Goal: Task Accomplishment & Management: Complete application form

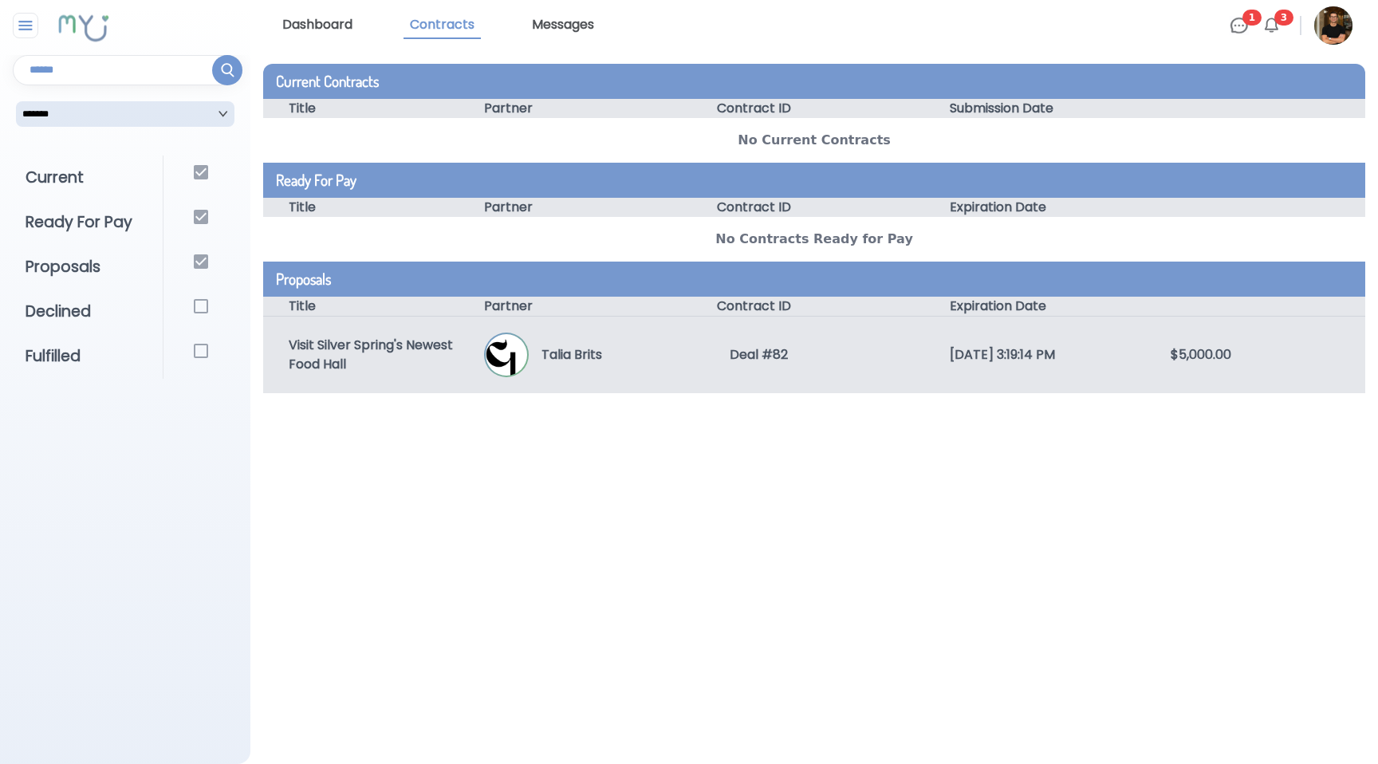
click at [1025, 356] on div "[DATE] 3:19:14 PM" at bounding box center [1034, 354] width 220 height 19
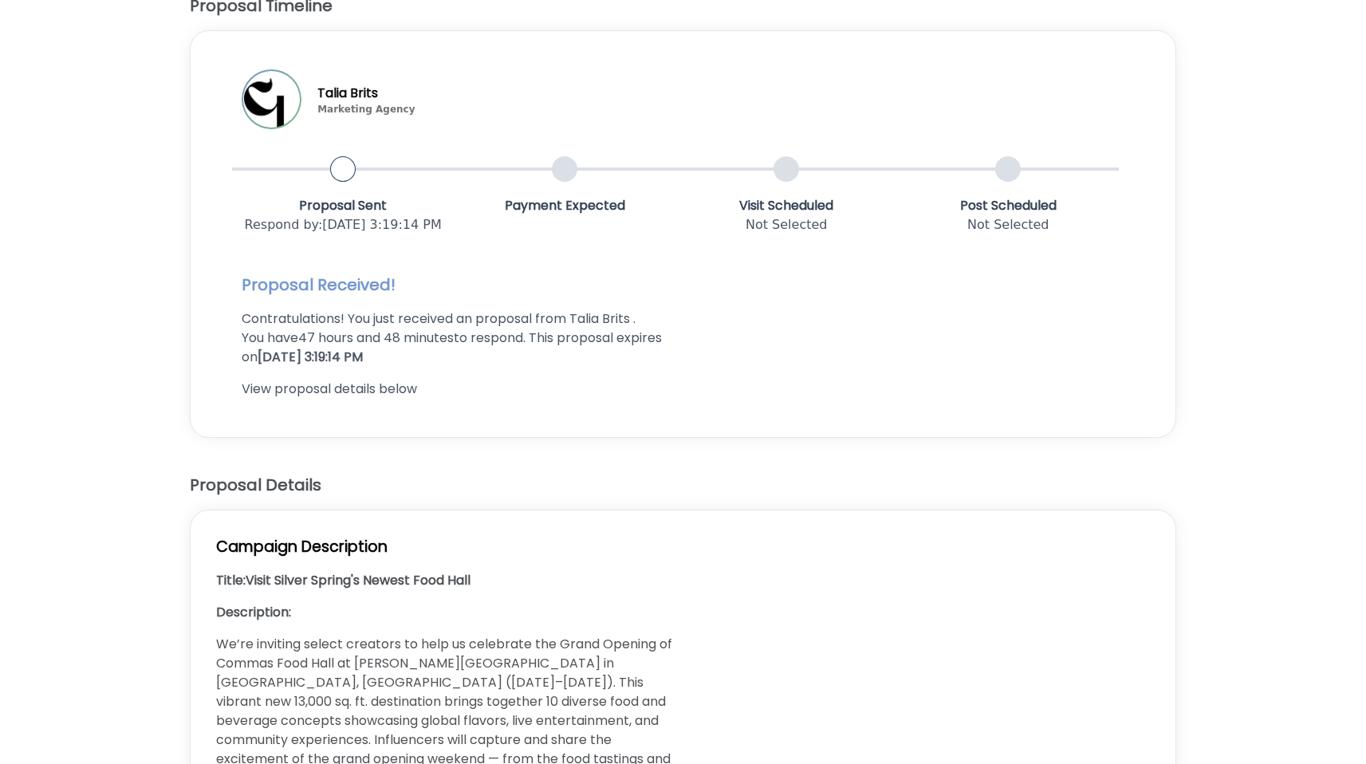
scroll to position [193, 0]
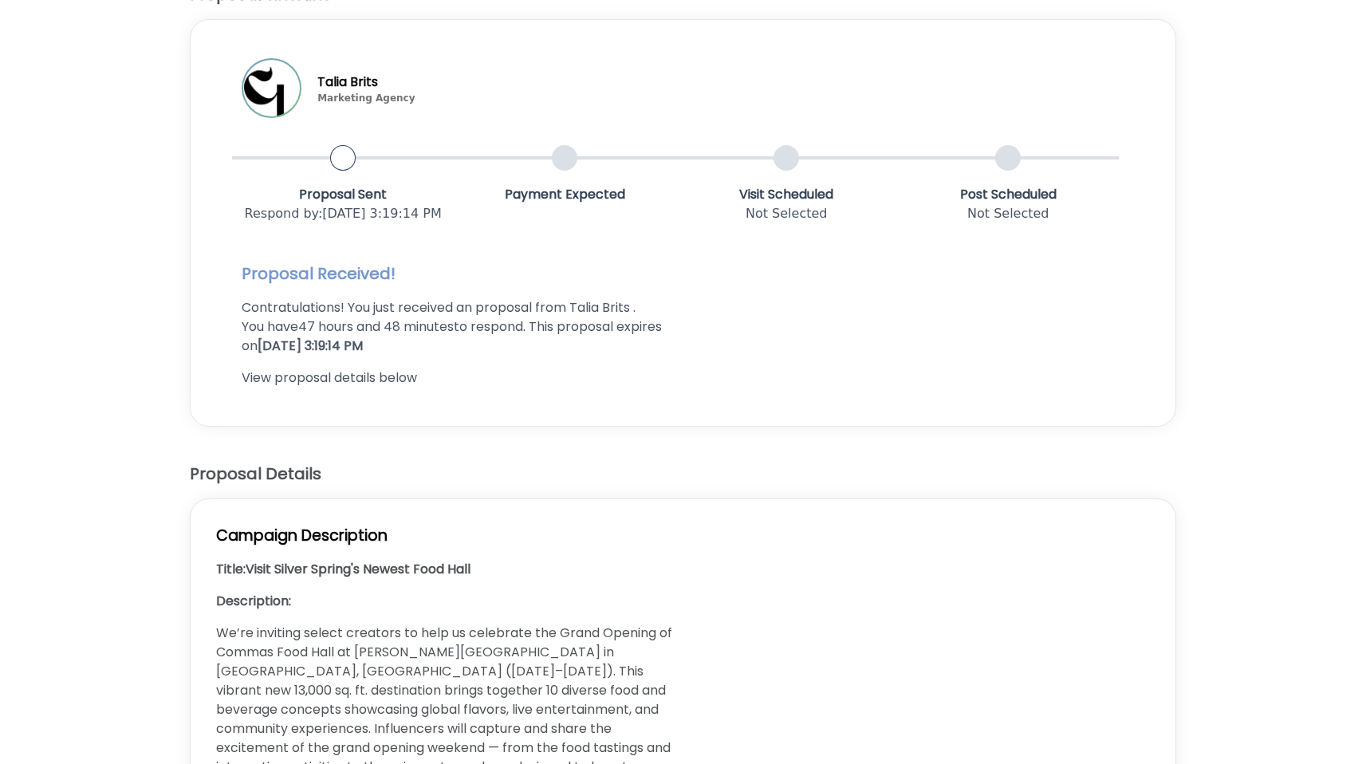
click at [554, 313] on p "Contratulations! You just received an proposal from Talia Brits ." at bounding box center [459, 307] width 435 height 19
click at [500, 309] on p "Contratulations! You just received an proposal from Talia Brits ." at bounding box center [459, 307] width 435 height 19
click at [536, 309] on p "Contratulations! You just received an proposal from Talia Brits ." at bounding box center [459, 307] width 435 height 19
click at [491, 309] on p "Contratulations! You just received an proposal from Talia Brits ." at bounding box center [459, 307] width 435 height 19
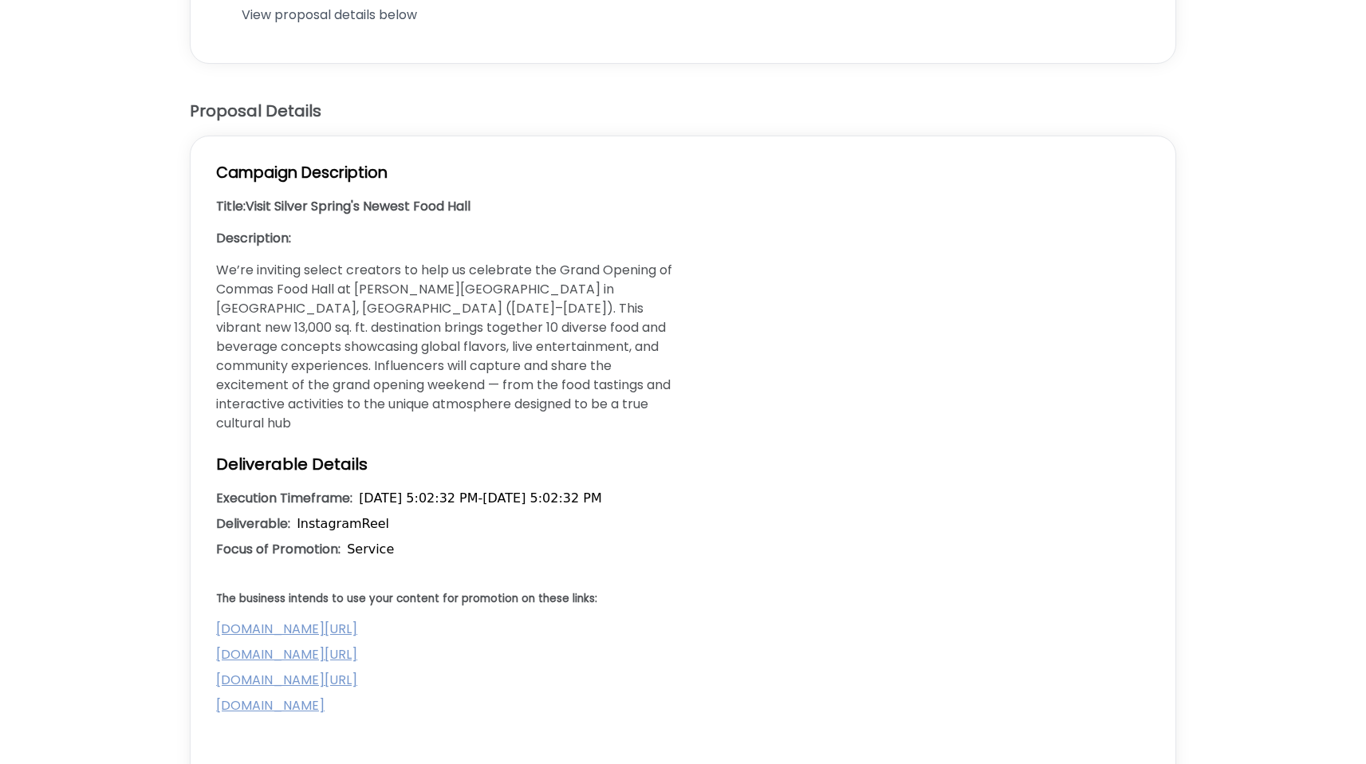
scroll to position [565, 0]
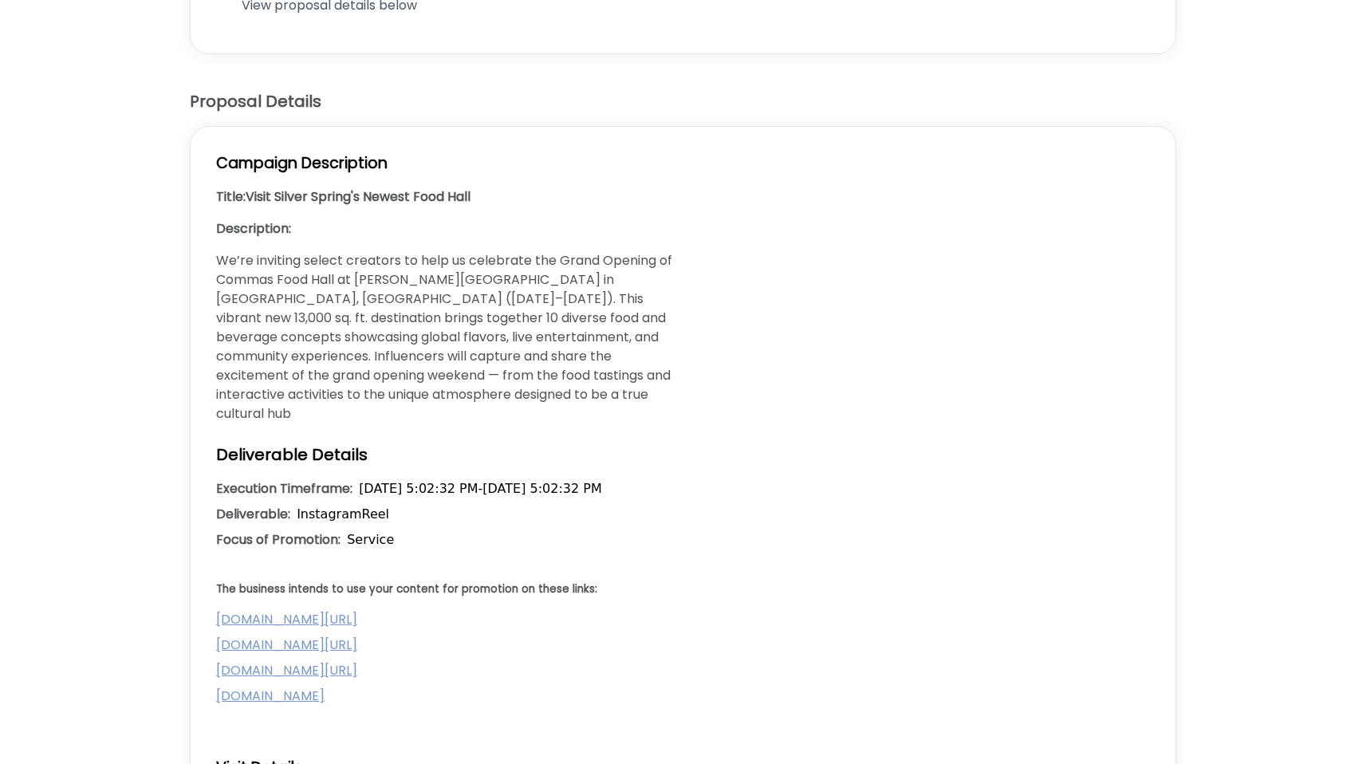
click at [262, 222] on h3 "Description:" at bounding box center [446, 228] width 460 height 19
click at [385, 270] on p "We’re inviting select creators to help us celebrate the Grand Opening of Commas…" at bounding box center [446, 337] width 460 height 172
click at [332, 288] on p "We’re inviting select creators to help us celebrate the Grand Opening of Commas…" at bounding box center [446, 337] width 460 height 172
click at [397, 291] on p "We’re inviting select creators to help us celebrate the Grand Opening of Commas…" at bounding box center [446, 337] width 460 height 172
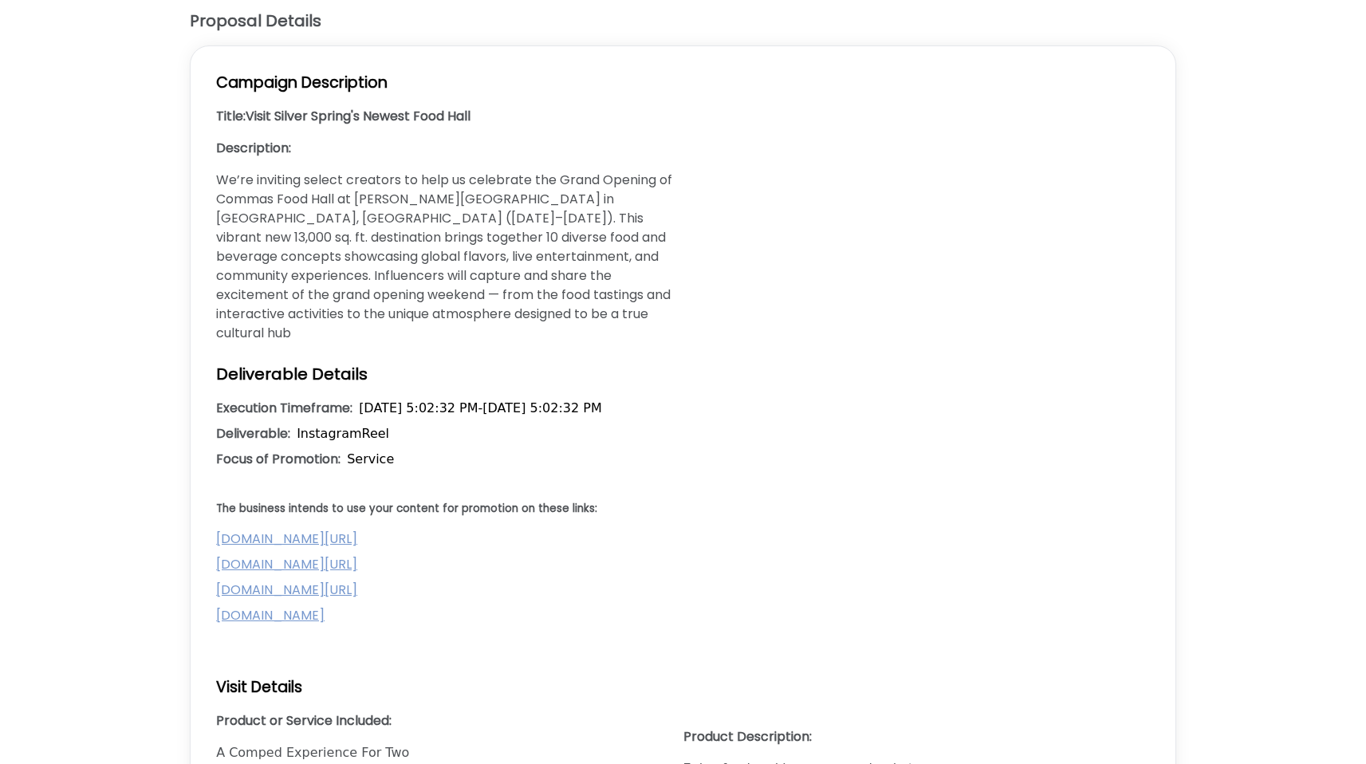
scroll to position [648, 0]
click at [454, 289] on p "We’re inviting select creators to help us celebrate the Grand Opening of Commas…" at bounding box center [446, 254] width 460 height 172
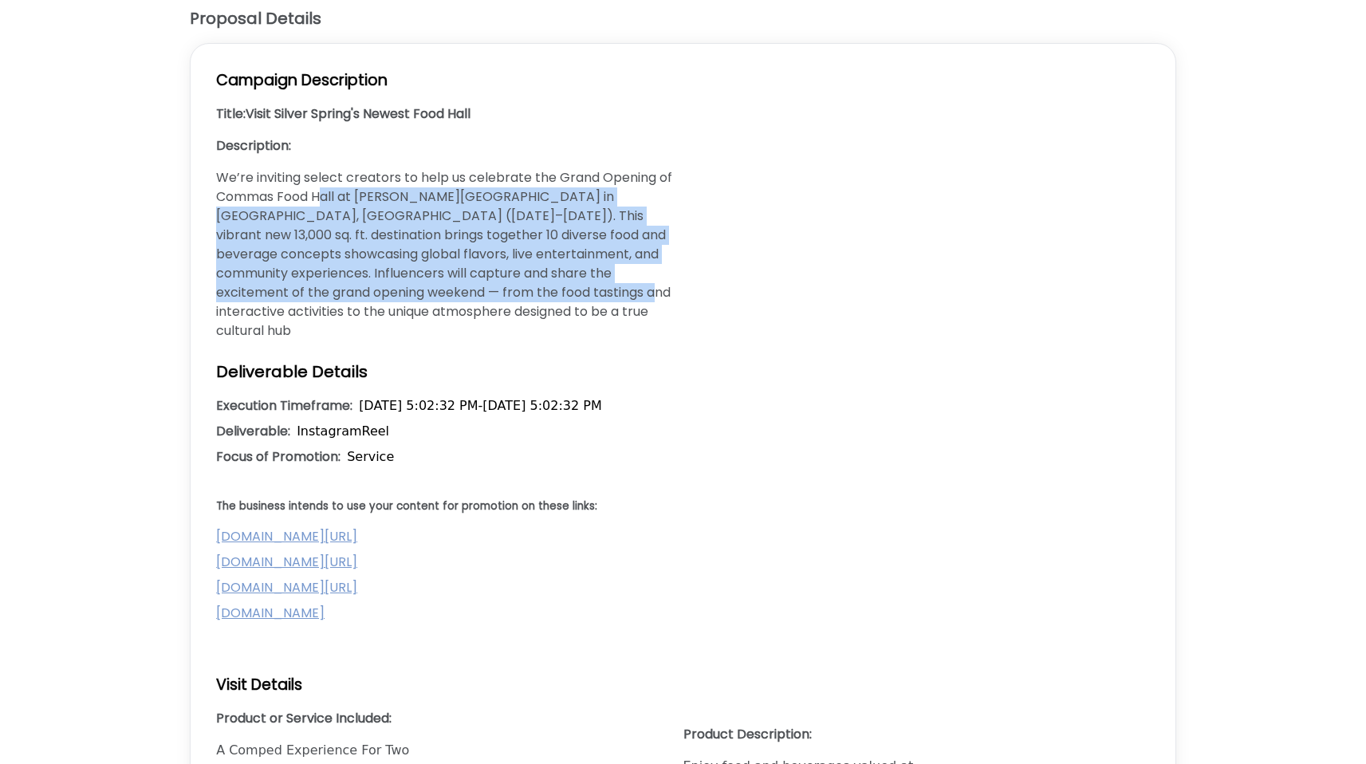
drag, startPoint x: 416, startPoint y: 294, endPoint x: 326, endPoint y: 193, distance: 135.6
click at [327, 192] on p "We’re inviting select creators to help us celebrate the Grand Opening of Commas…" at bounding box center [446, 254] width 460 height 172
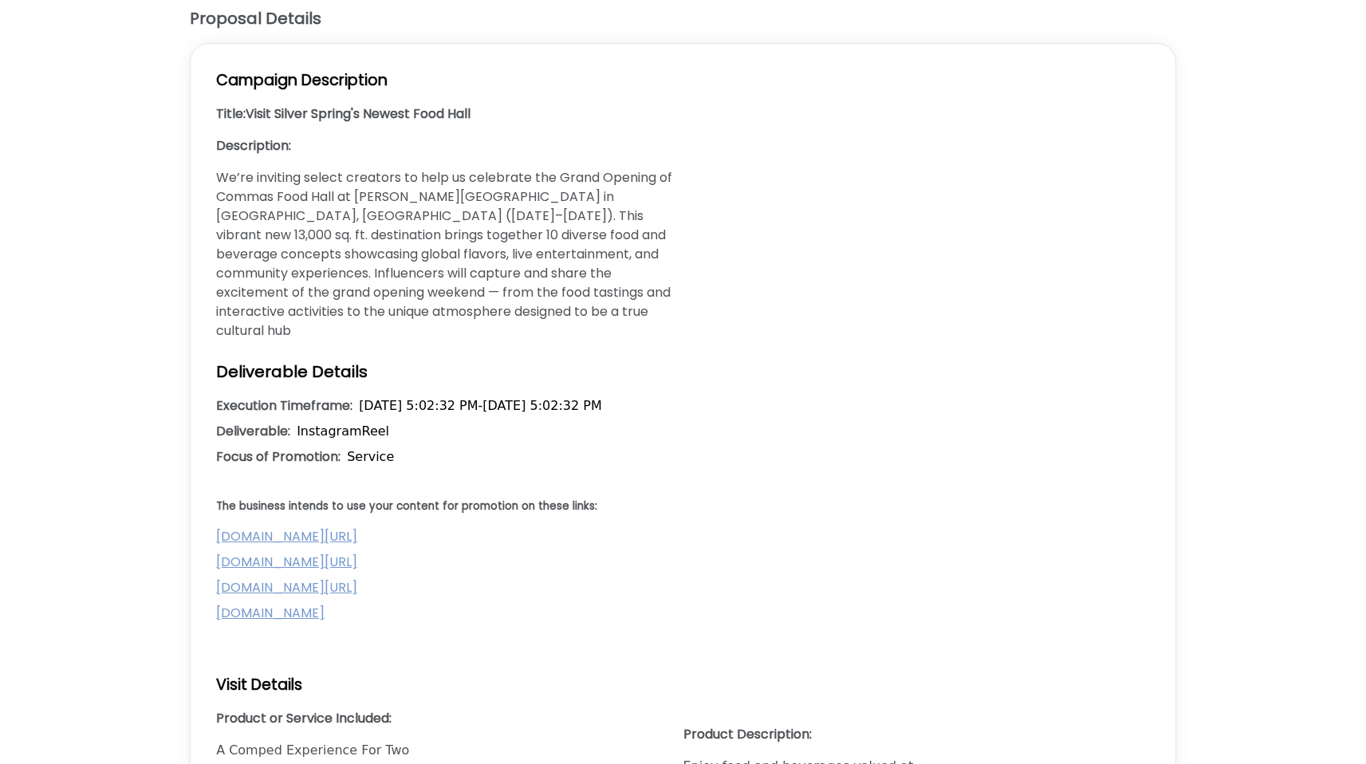
click at [313, 175] on p "We’re inviting select creators to help us celebrate the Grand Opening of Commas…" at bounding box center [446, 254] width 460 height 172
click at [429, 176] on p "We’re inviting select creators to help us celebrate the Grand Opening of Commas…" at bounding box center [446, 254] width 460 height 172
click at [518, 253] on p "We’re inviting select creators to help us celebrate the Grand Opening of Commas…" at bounding box center [446, 254] width 460 height 172
click at [601, 226] on p "We’re inviting select creators to help us celebrate the Grand Opening of Commas…" at bounding box center [446, 254] width 460 height 172
click at [514, 194] on p "We’re inviting select creators to help us celebrate the Grand Opening of Commas…" at bounding box center [446, 254] width 460 height 172
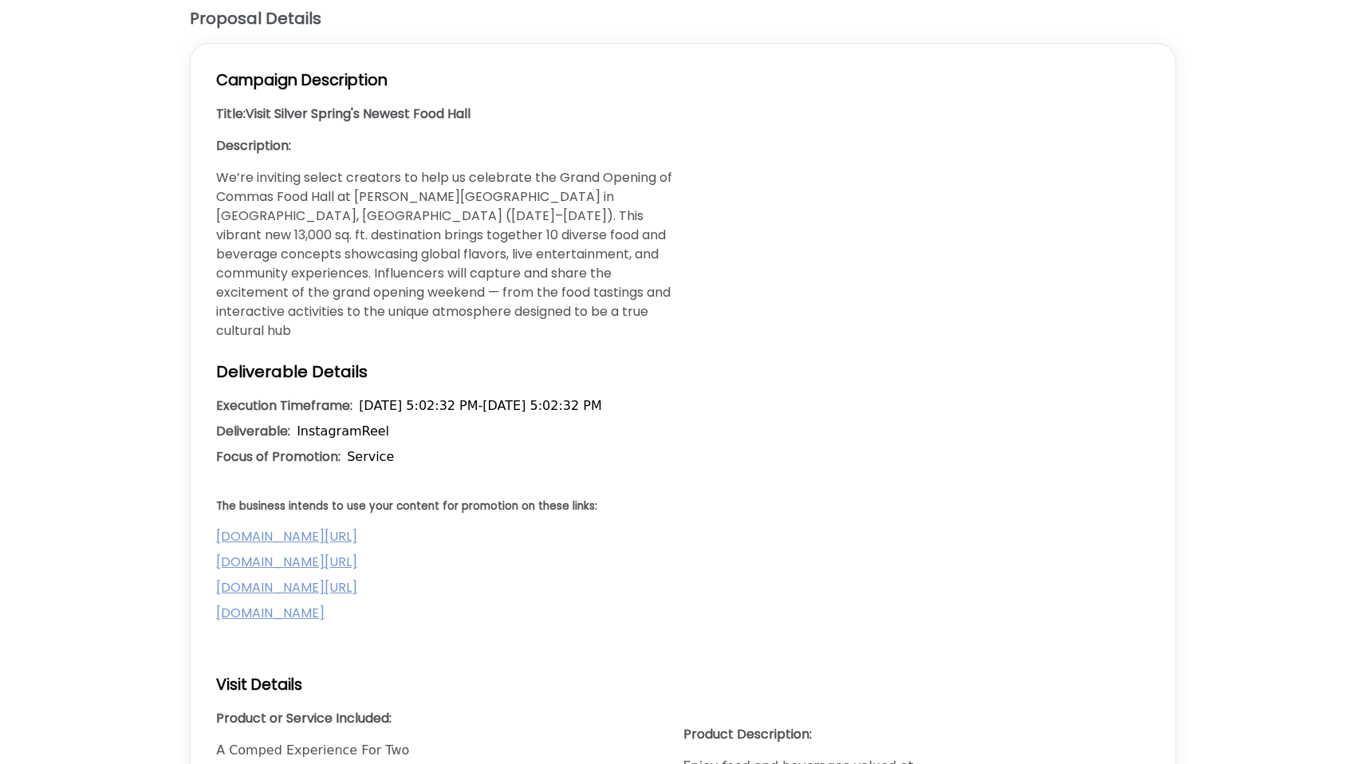
click at [467, 194] on p "We’re inviting select creators to help us celebrate the Grand Opening of Commas…" at bounding box center [446, 254] width 460 height 172
click at [561, 190] on p "We’re inviting select creators to help us celebrate the Grand Opening of Commas…" at bounding box center [446, 254] width 460 height 172
click at [502, 195] on p "We’re inviting select creators to help us celebrate the Grand Opening of Commas…" at bounding box center [446, 254] width 460 height 172
click at [529, 198] on p "We’re inviting select creators to help us celebrate the Grand Opening of Commas…" at bounding box center [446, 254] width 460 height 172
drag, startPoint x: 518, startPoint y: 263, endPoint x: 476, endPoint y: 224, distance: 57.0
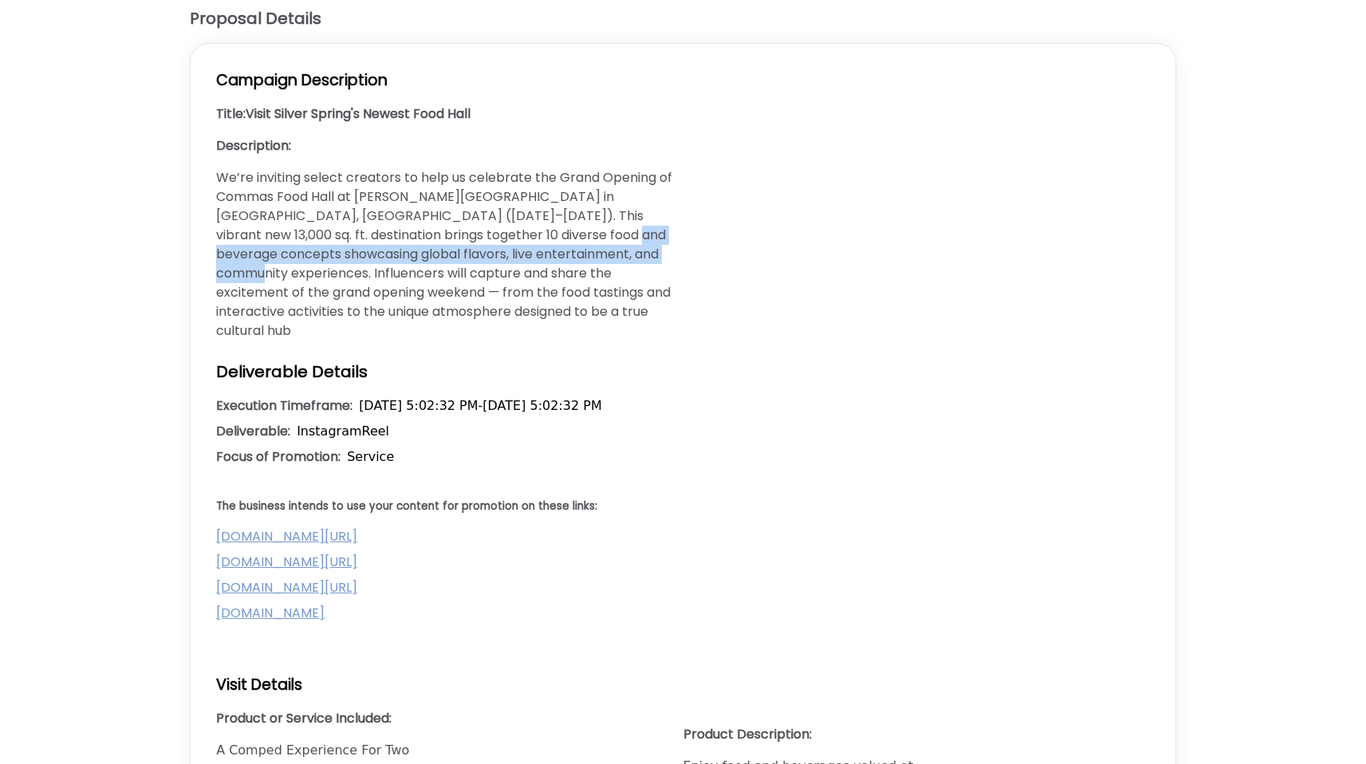
click at [477, 225] on p "We’re inviting select creators to help us celebrate the Grand Opening of Commas…" at bounding box center [446, 254] width 460 height 172
click at [441, 210] on p "We’re inviting select creators to help us celebrate the Grand Opening of Commas…" at bounding box center [446, 254] width 460 height 172
click at [493, 226] on p "We’re inviting select creators to help us celebrate the Grand Opening of Commas…" at bounding box center [446, 254] width 460 height 172
click at [577, 222] on p "We’re inviting select creators to help us celebrate the Grand Opening of Commas…" at bounding box center [446, 254] width 460 height 172
click at [510, 225] on p "We’re inviting select creators to help us celebrate the Grand Opening of Commas…" at bounding box center [446, 254] width 460 height 172
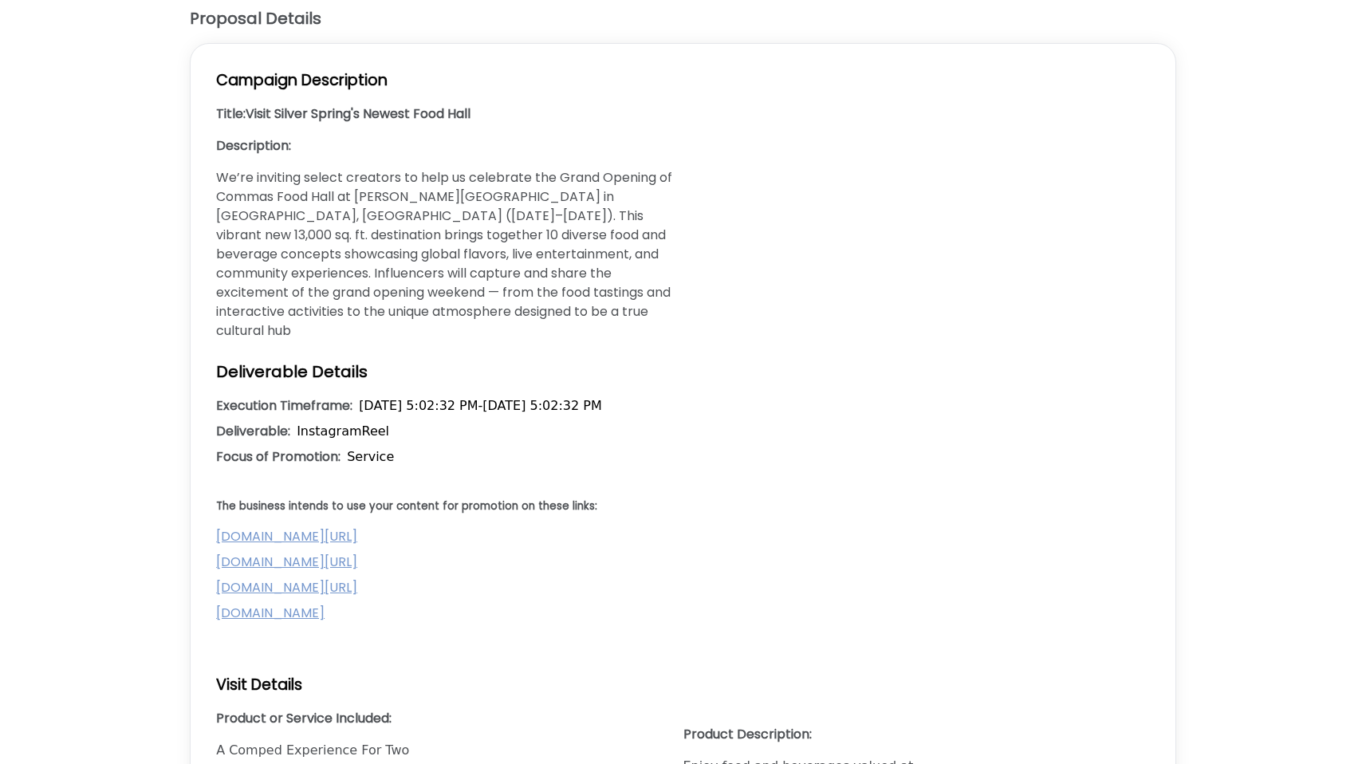
click at [563, 230] on p "We’re inviting select creators to help us celebrate the Grand Opening of Commas…" at bounding box center [446, 254] width 460 height 172
click at [503, 229] on p "We’re inviting select creators to help us celebrate the Grand Opening of Commas…" at bounding box center [446, 254] width 460 height 172
click at [510, 254] on p "We’re inviting select creators to help us celebrate the Grand Opening of Commas…" at bounding box center [446, 254] width 460 height 172
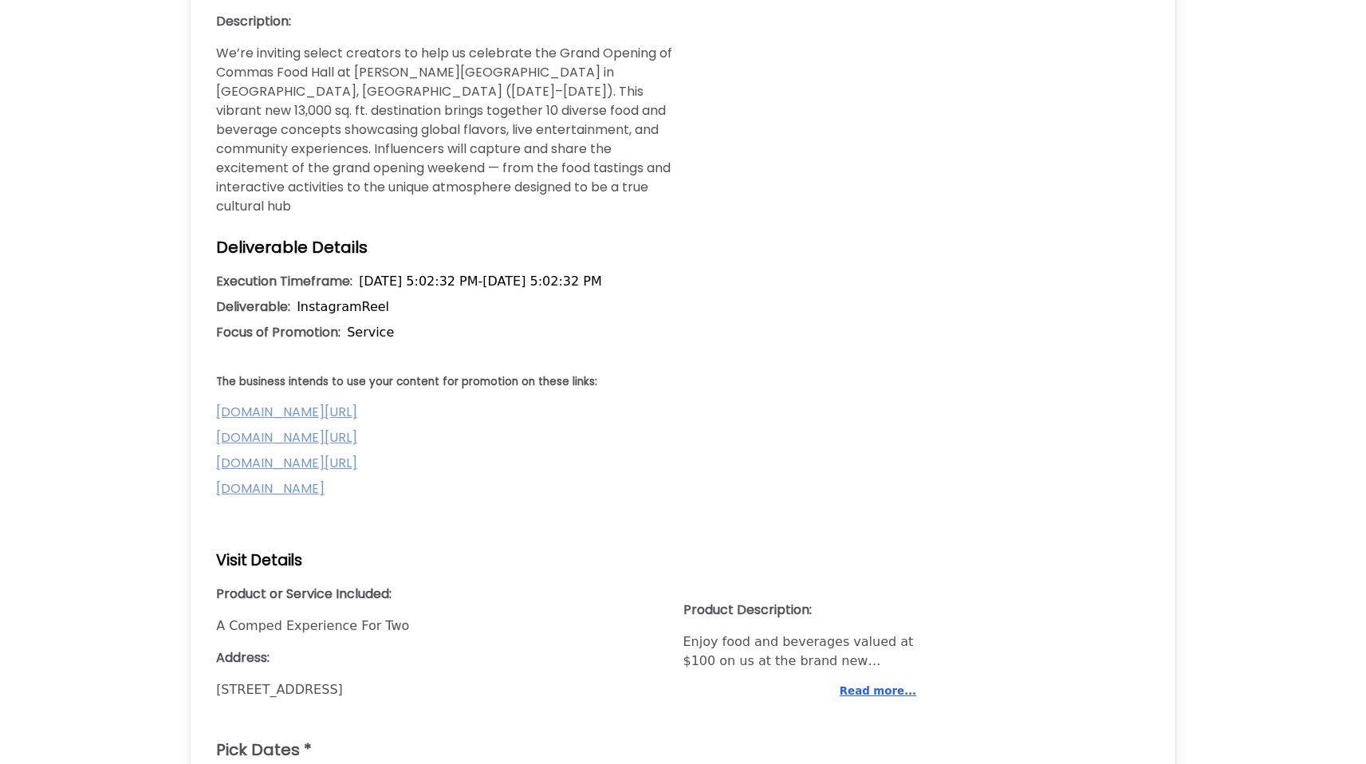
scroll to position [785, 0]
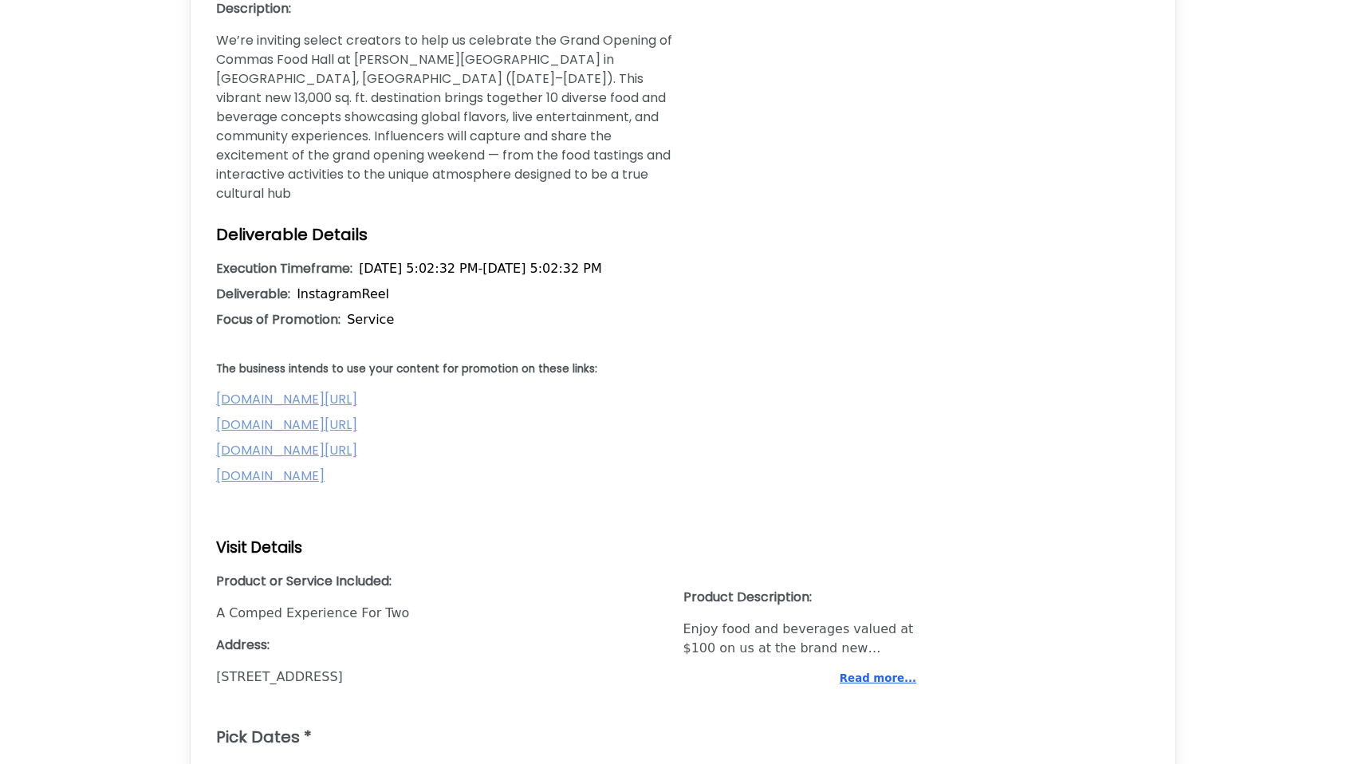
click at [518, 361] on p "The business intends to use your content for promotion on these links:" at bounding box center [683, 369] width 934 height 16
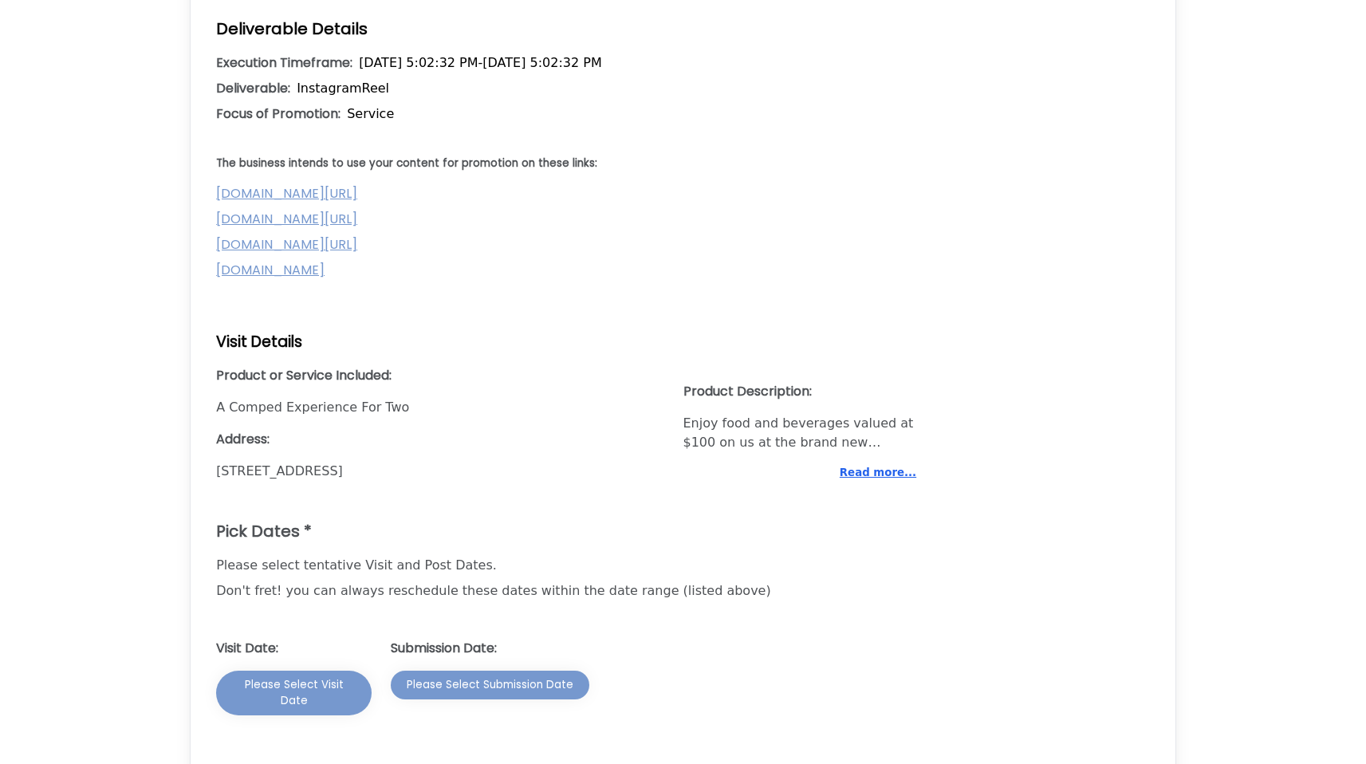
scroll to position [1006, 0]
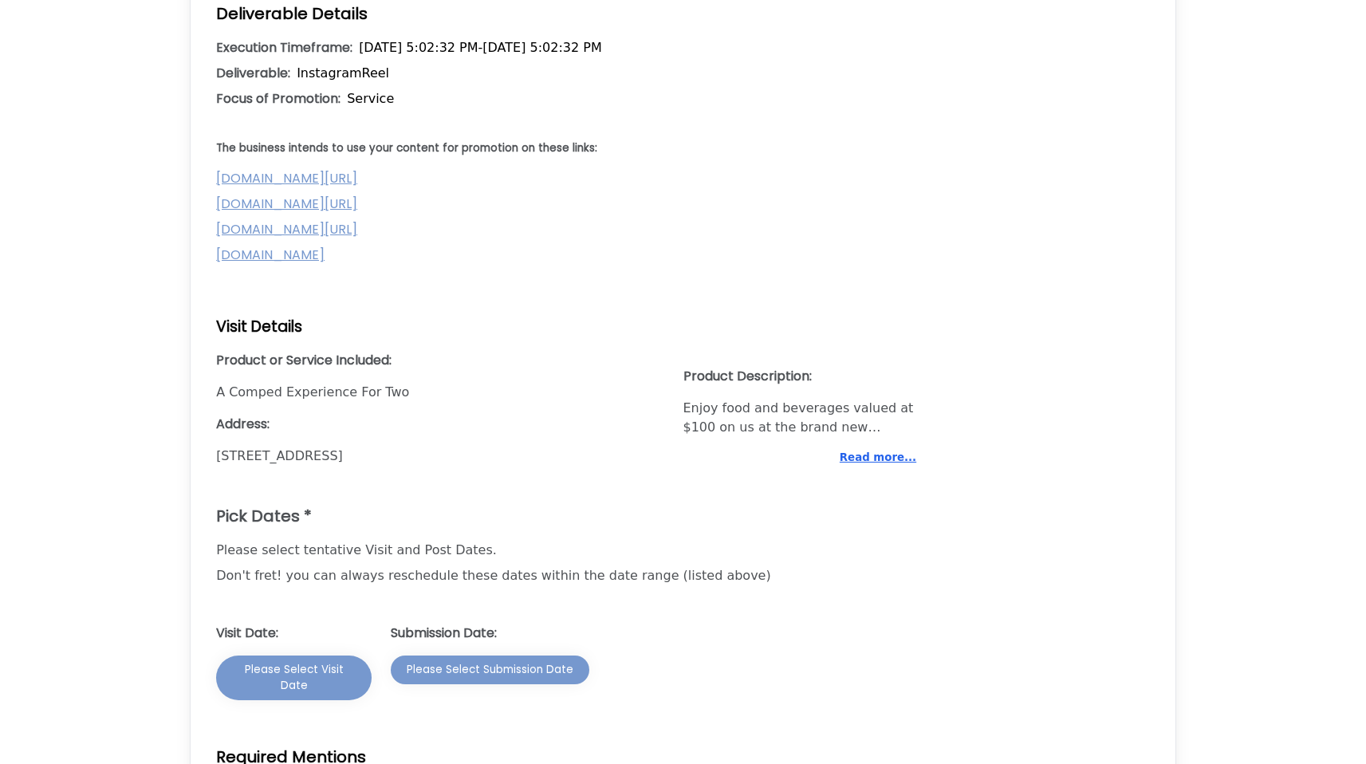
click at [353, 351] on h3 "Product or Service Included:" at bounding box center [449, 360] width 466 height 19
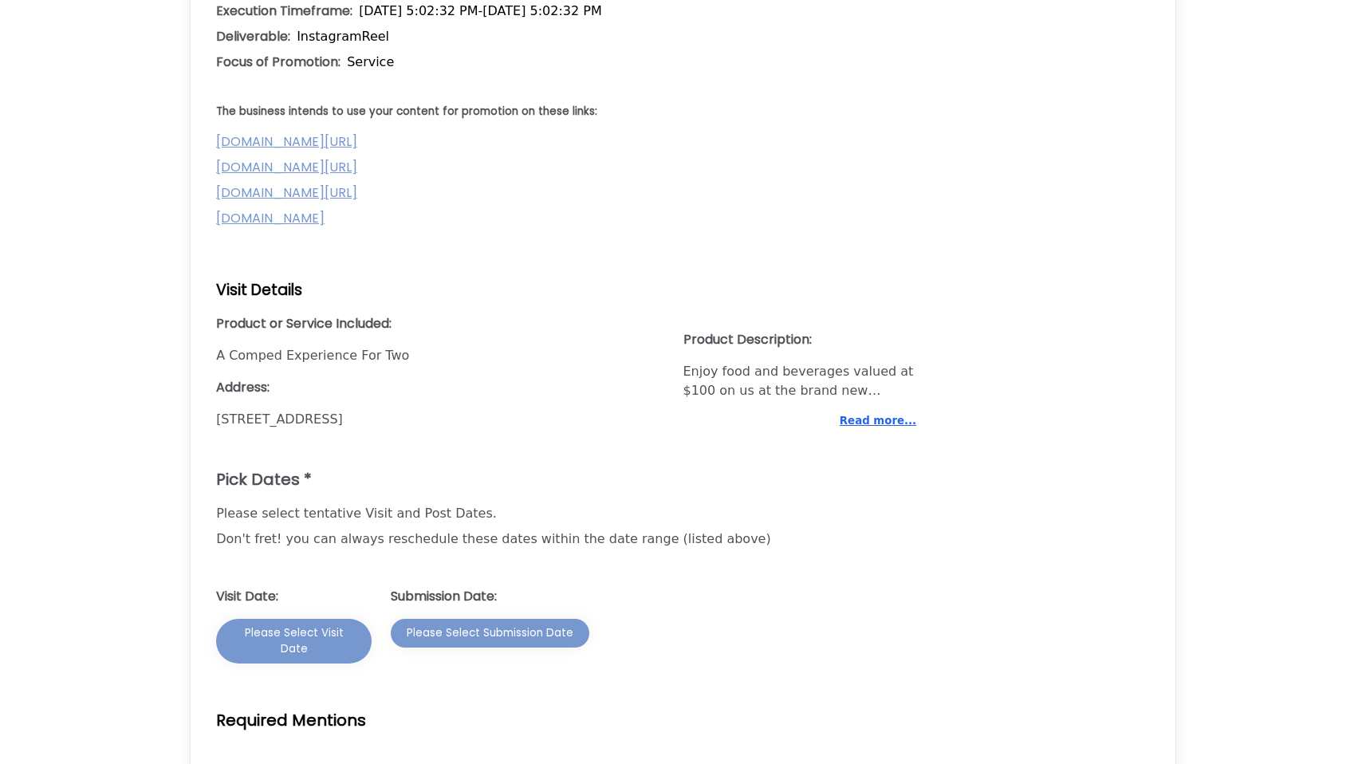
scroll to position [1047, 0]
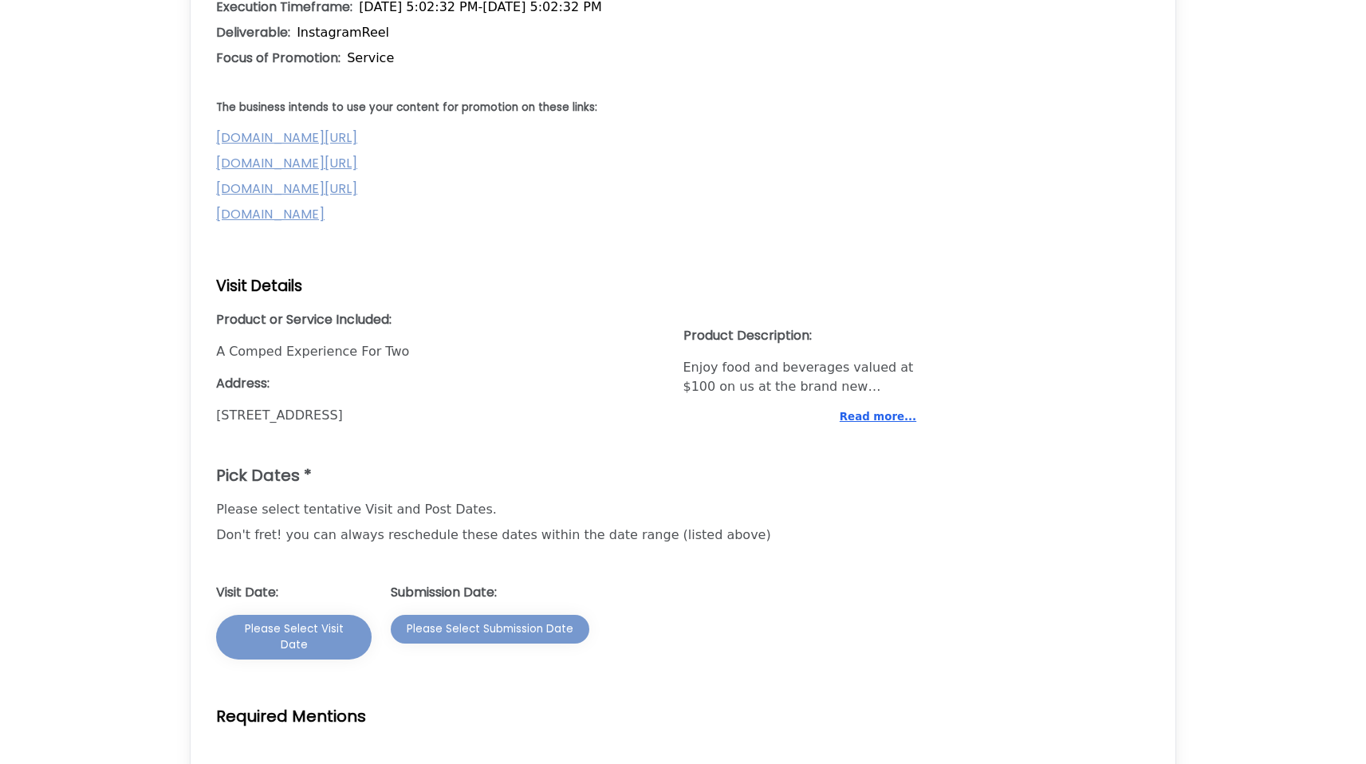
click at [371, 342] on p "A Comped Experience For Two" at bounding box center [430, 351] width 428 height 19
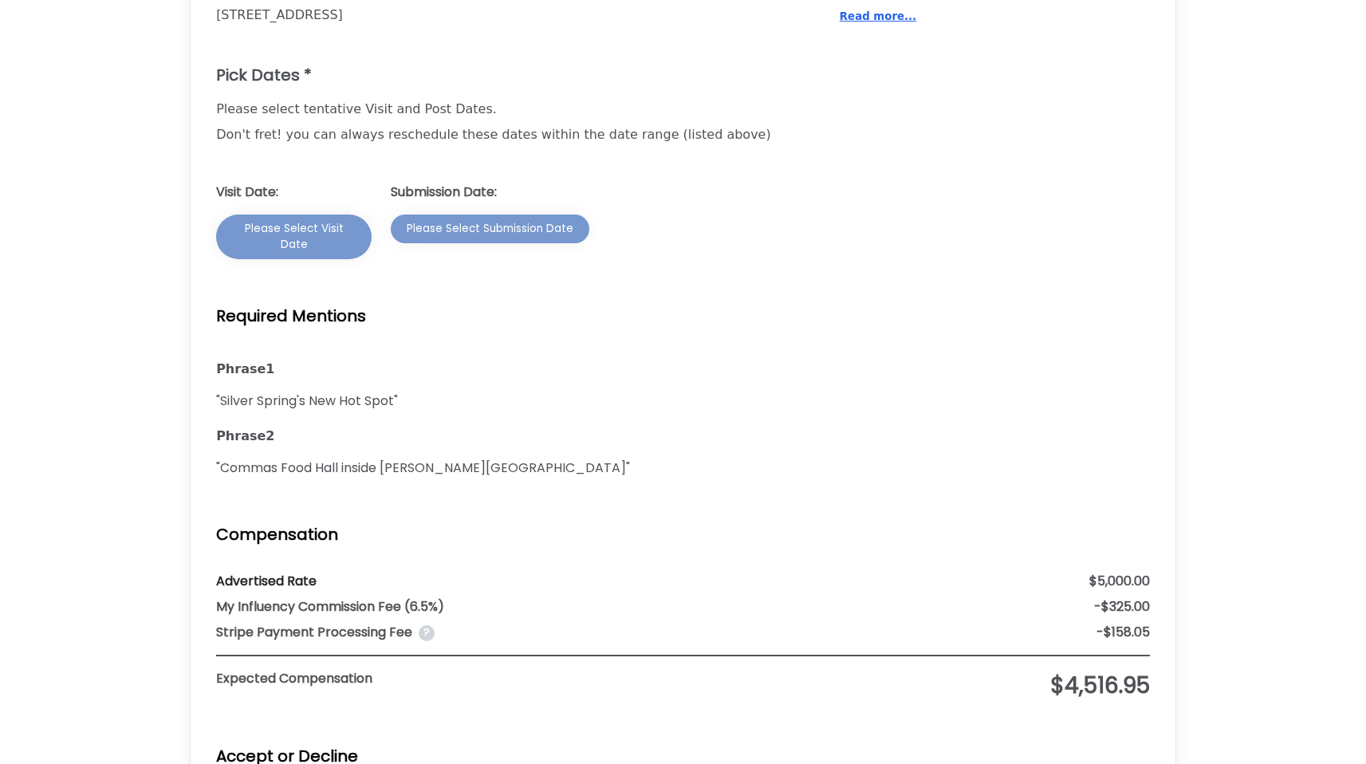
scroll to position [1441, 0]
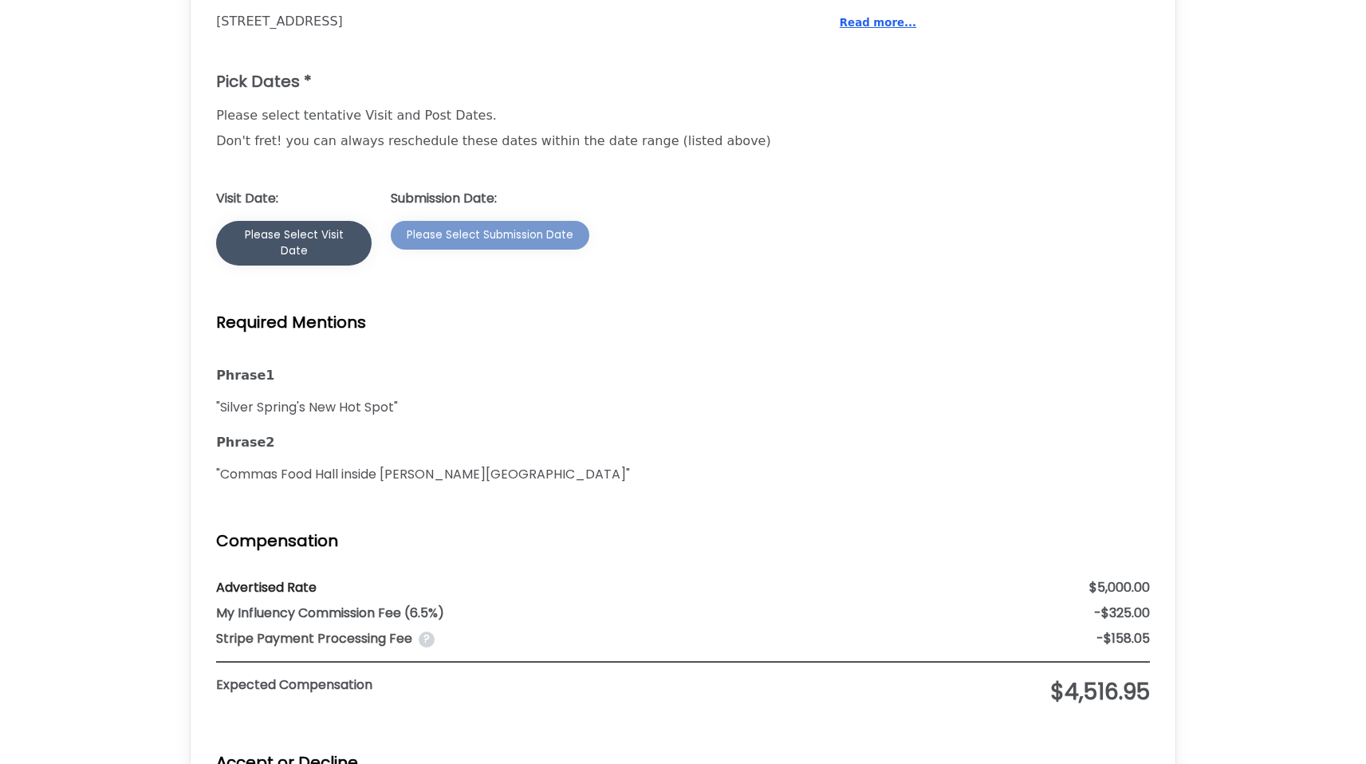
click at [315, 227] on div "Please Select Visit Date" at bounding box center [294, 243] width 124 height 32
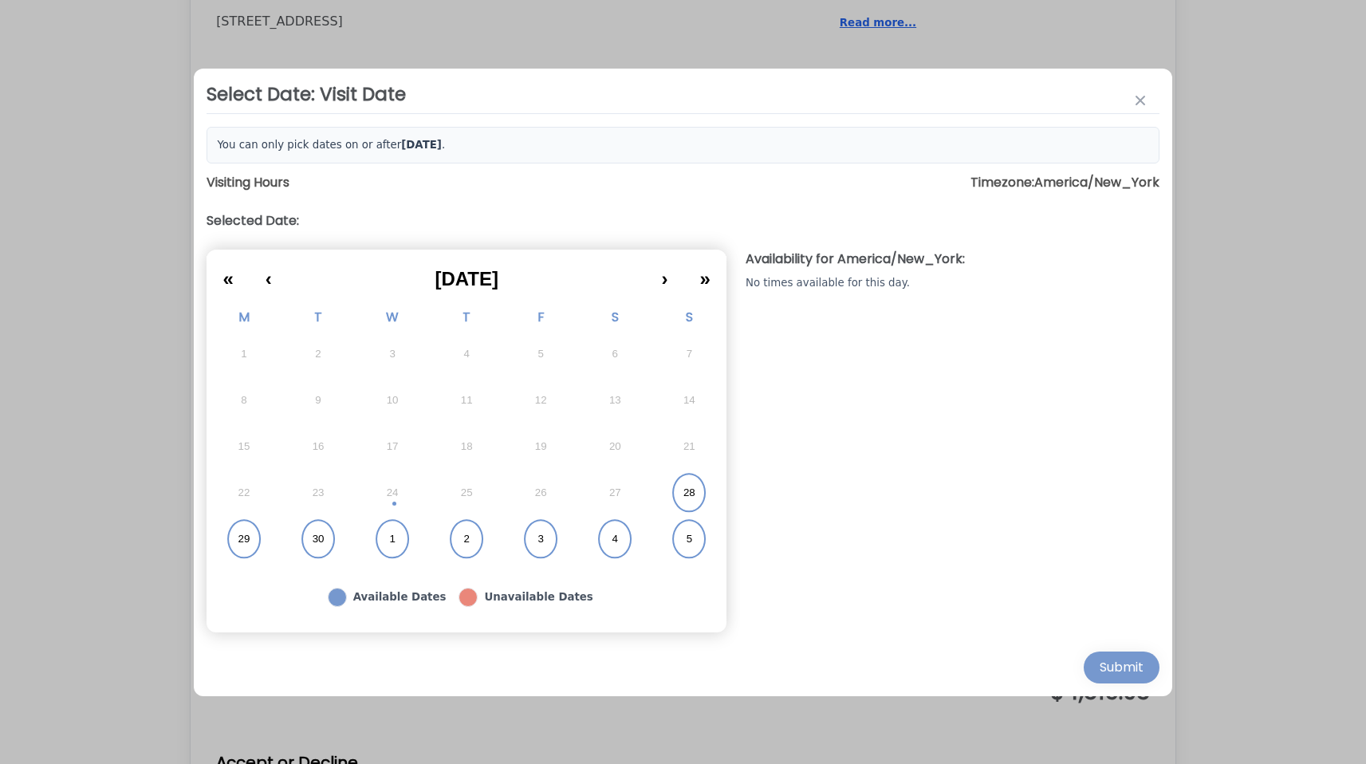
click at [695, 490] on abbr "28" at bounding box center [689, 493] width 12 height 14
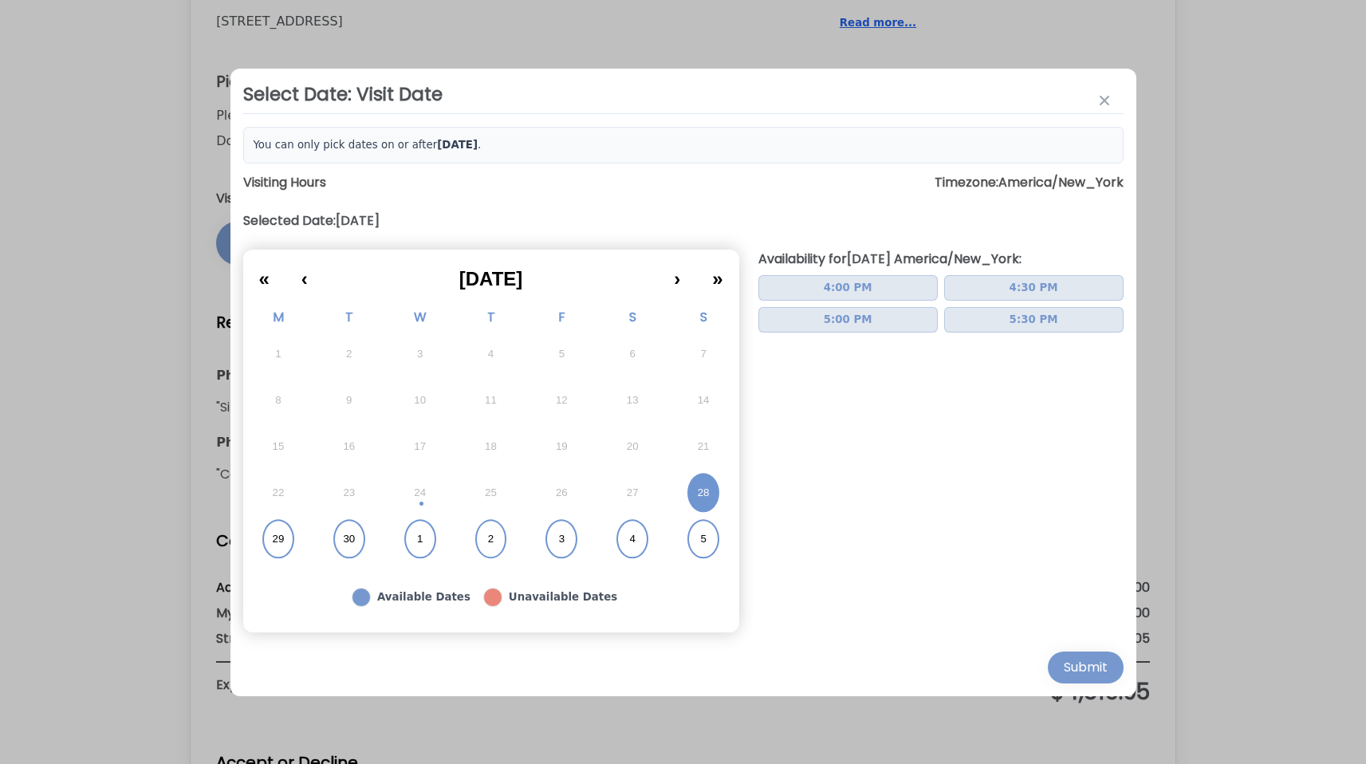
click at [878, 290] on button "4:00 PM" at bounding box center [847, 288] width 179 height 26
click at [1076, 686] on div "Select Date: Visit Date You can only pick dates on or after Sunday, September 2…" at bounding box center [683, 383] width 906 height 628
click at [1083, 673] on div "Submit" at bounding box center [1086, 667] width 44 height 19
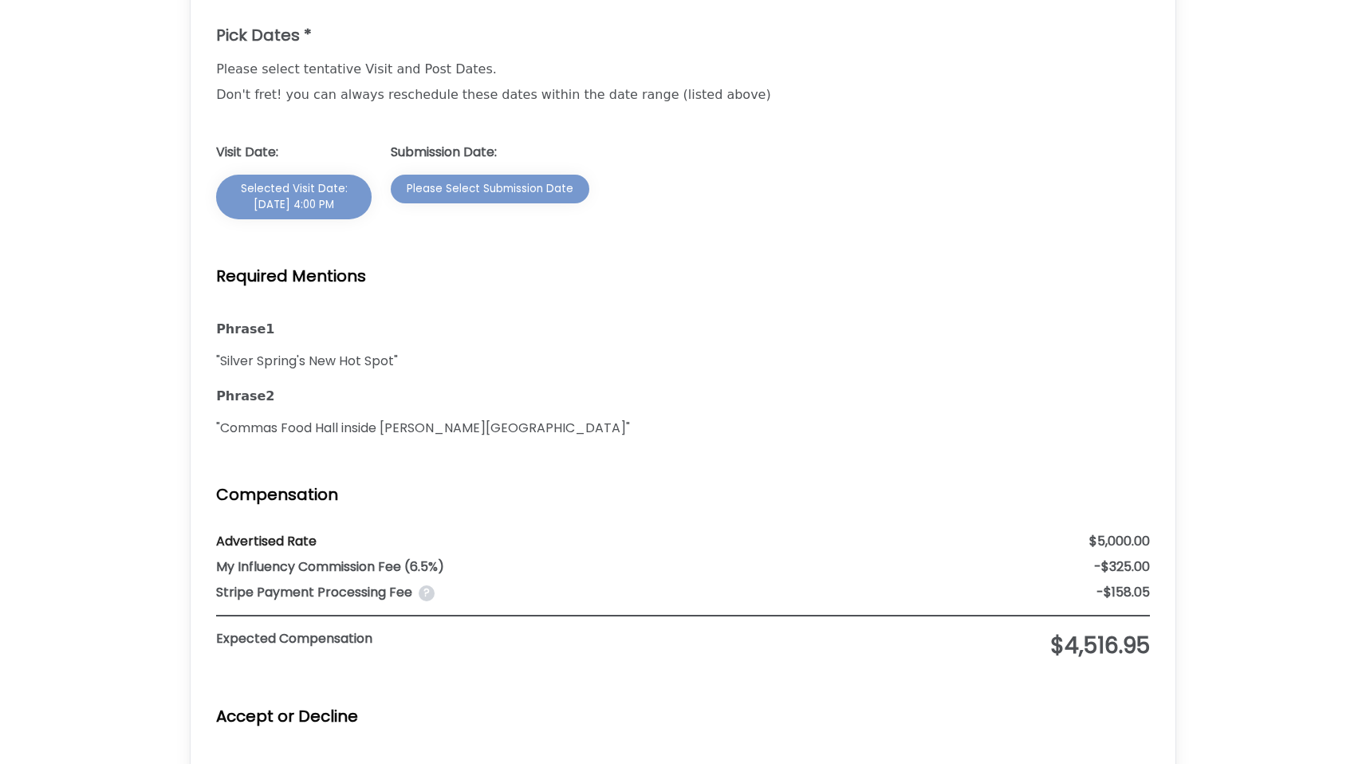
scroll to position [1472, 0]
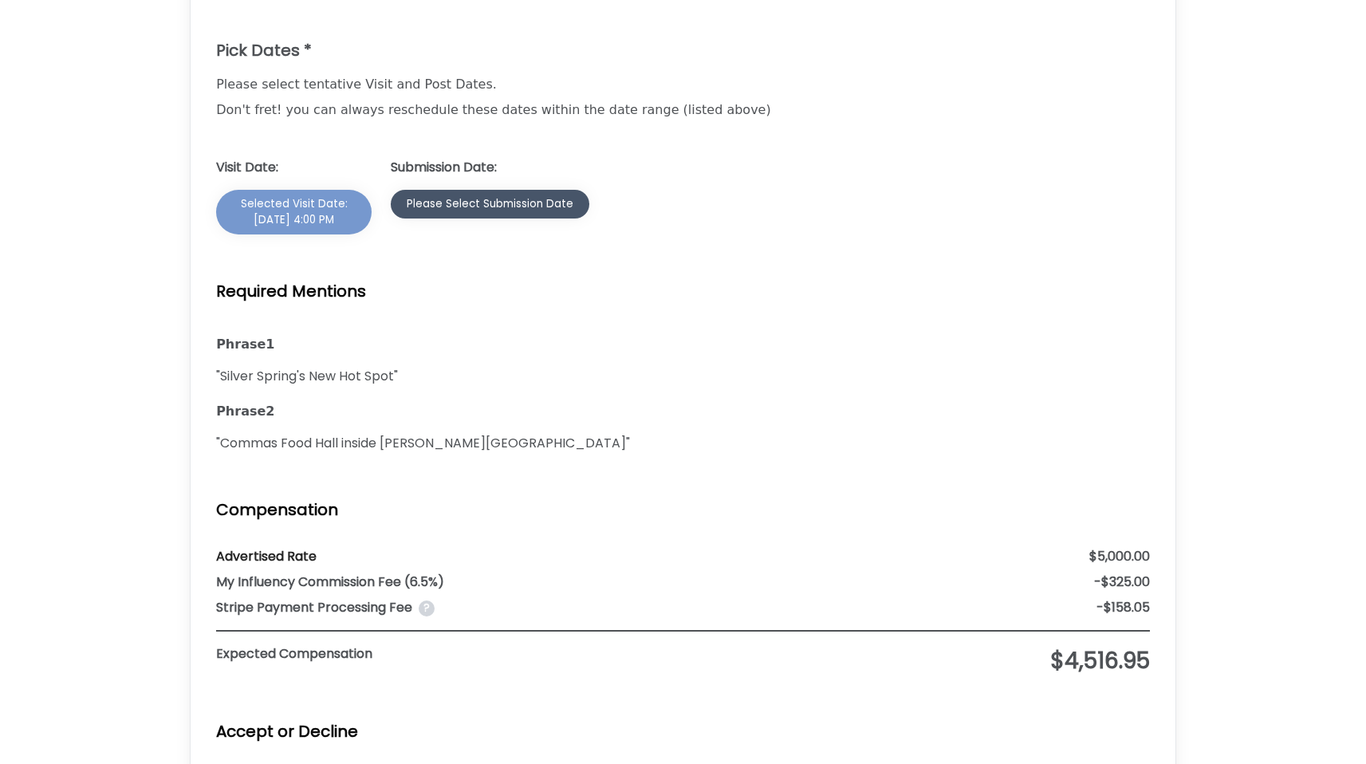
click at [490, 196] on div "Please Select Submission Date" at bounding box center [490, 204] width 167 height 16
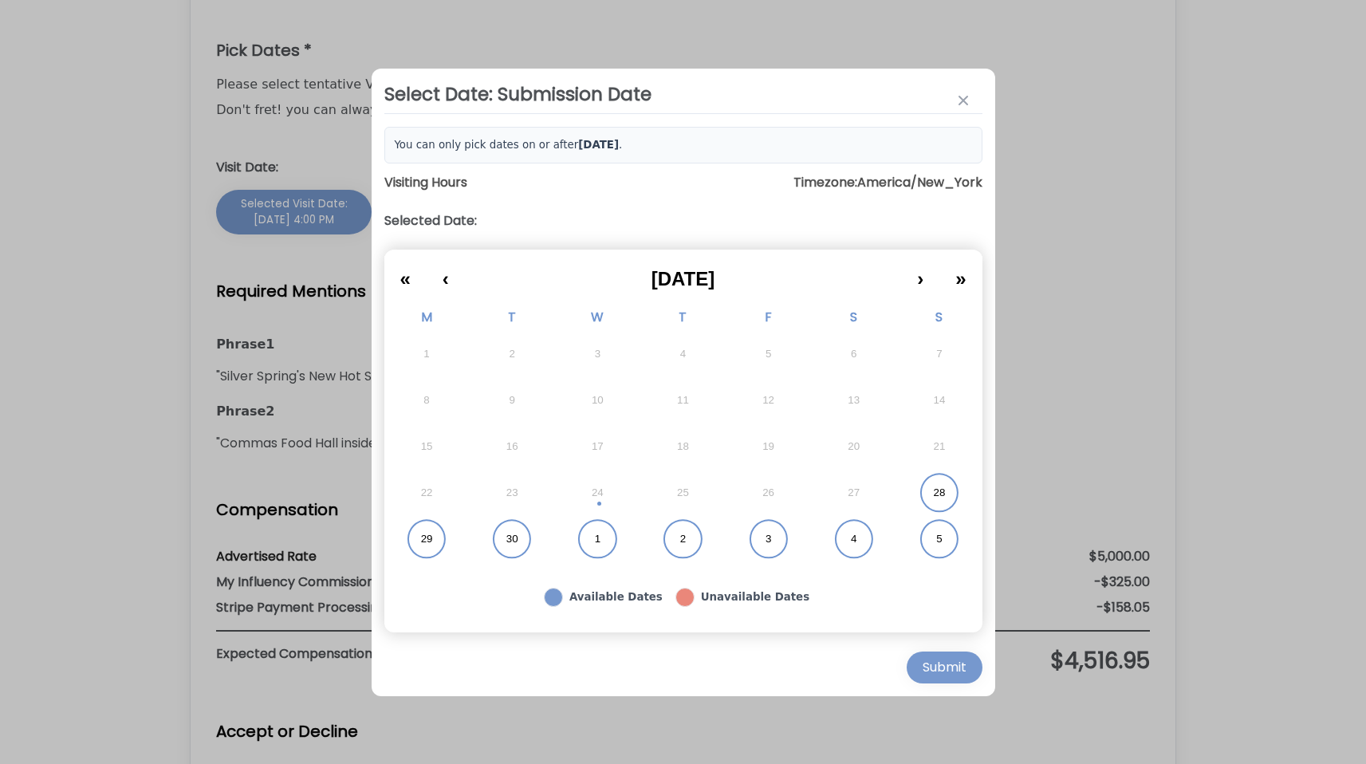
click at [600, 538] on abbr "1" at bounding box center [598, 539] width 6 height 14
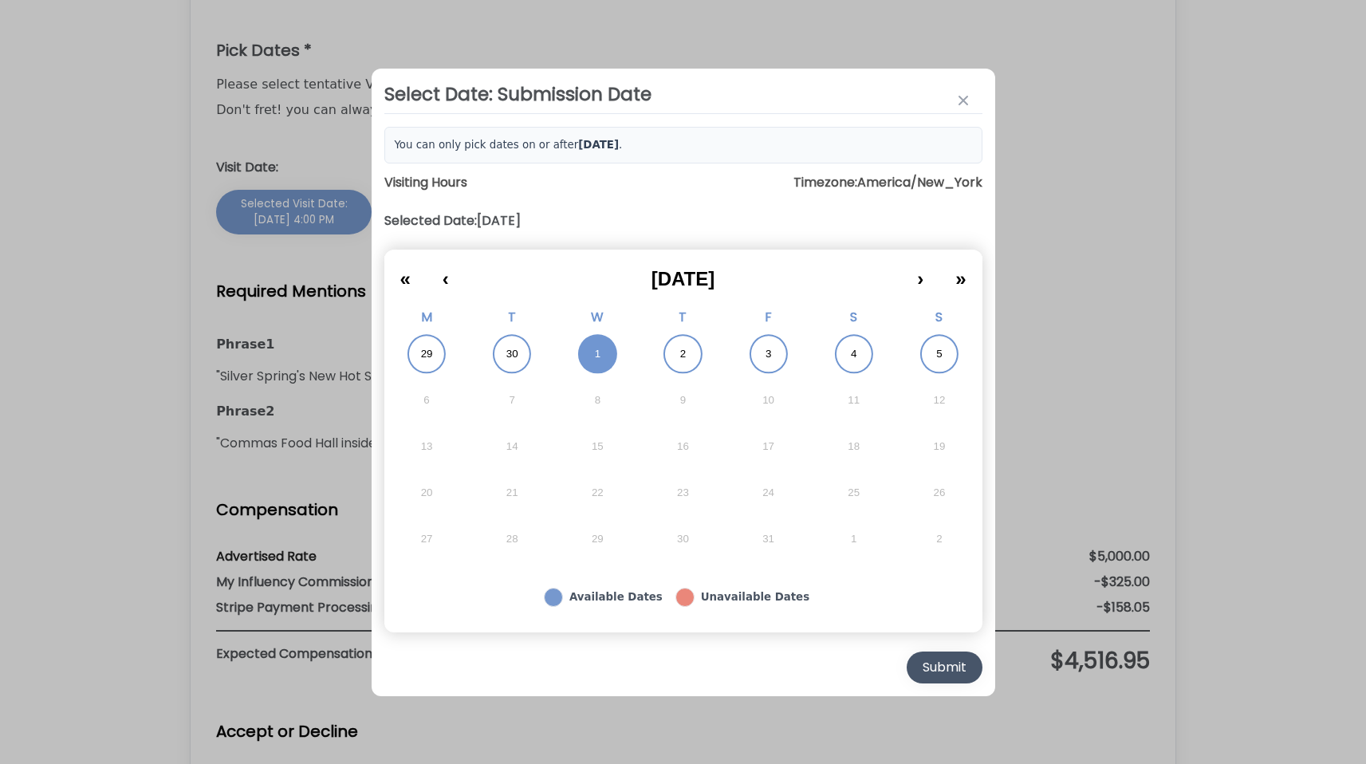
click at [927, 669] on div "Submit" at bounding box center [945, 667] width 44 height 19
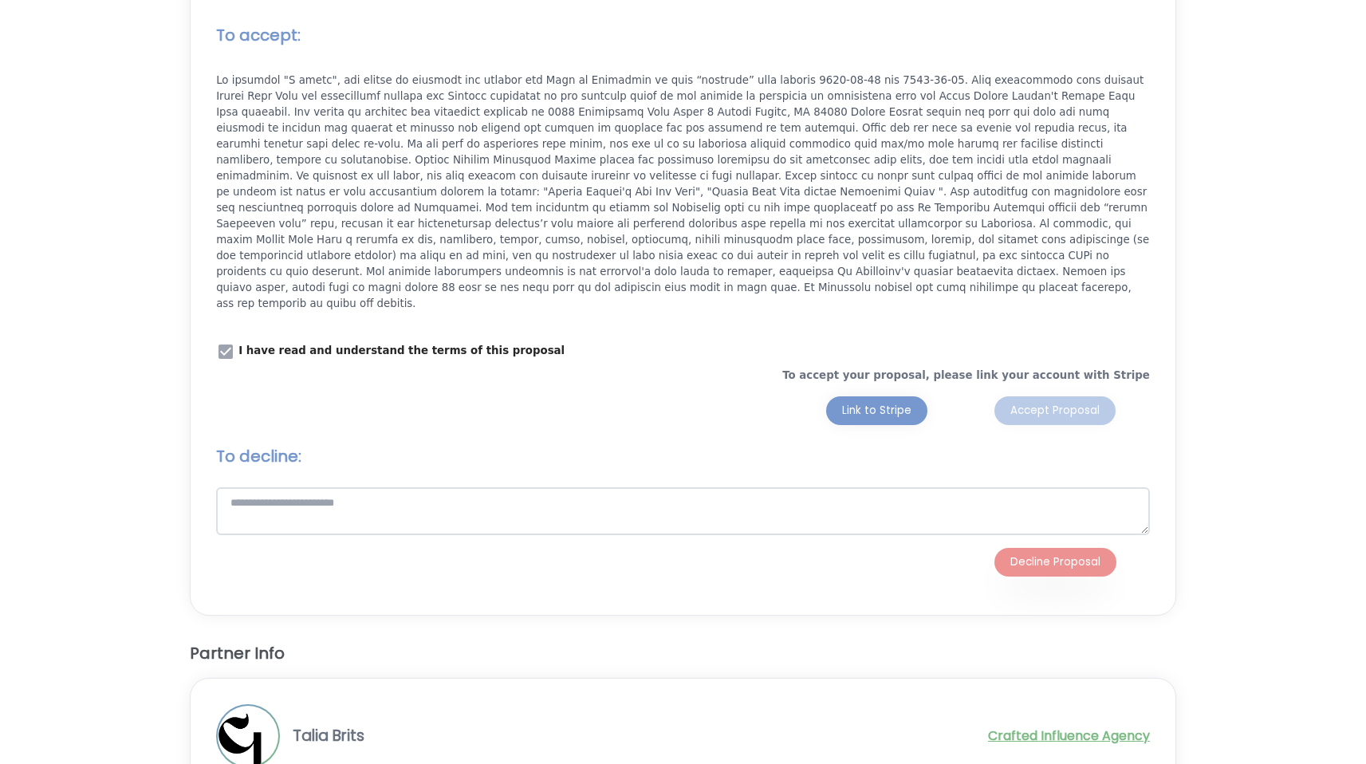
scroll to position [2206, 0]
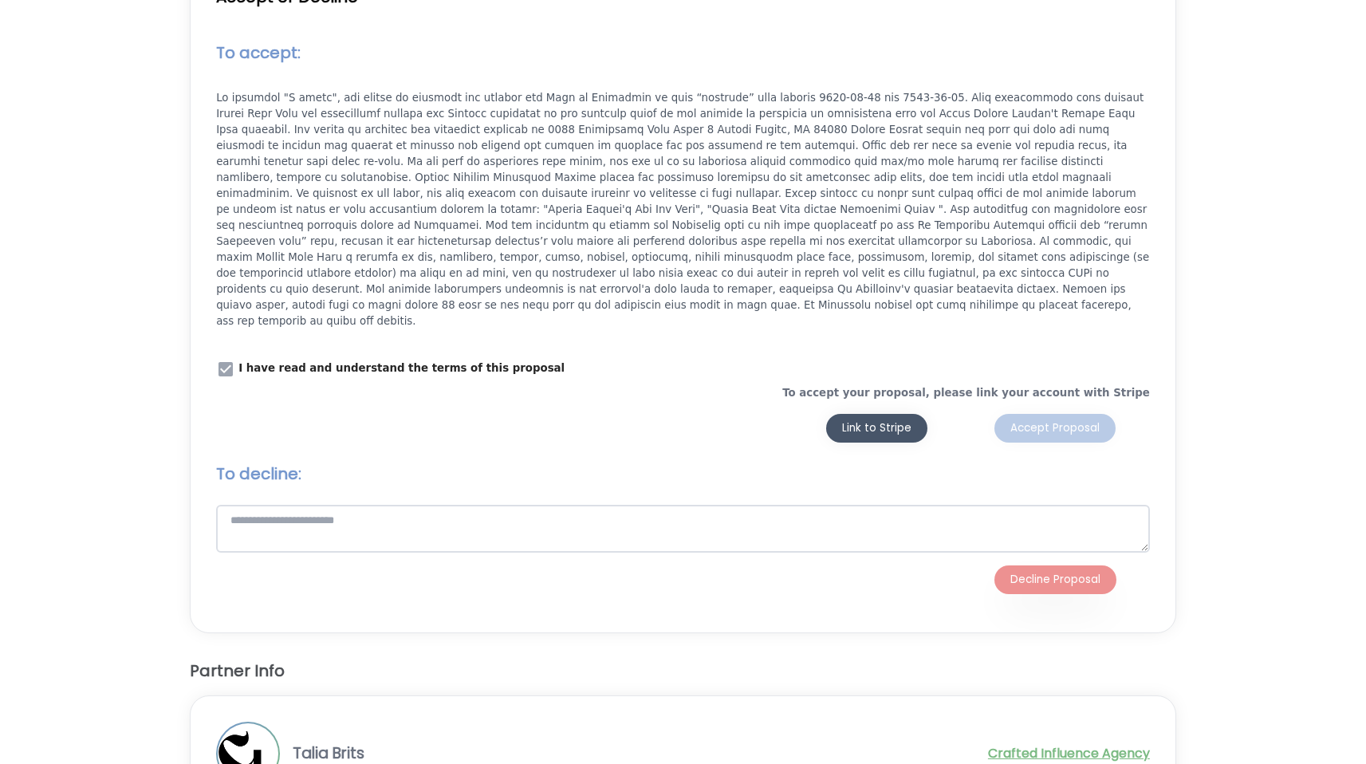
click at [880, 420] on div "Link to Stripe" at bounding box center [876, 428] width 69 height 16
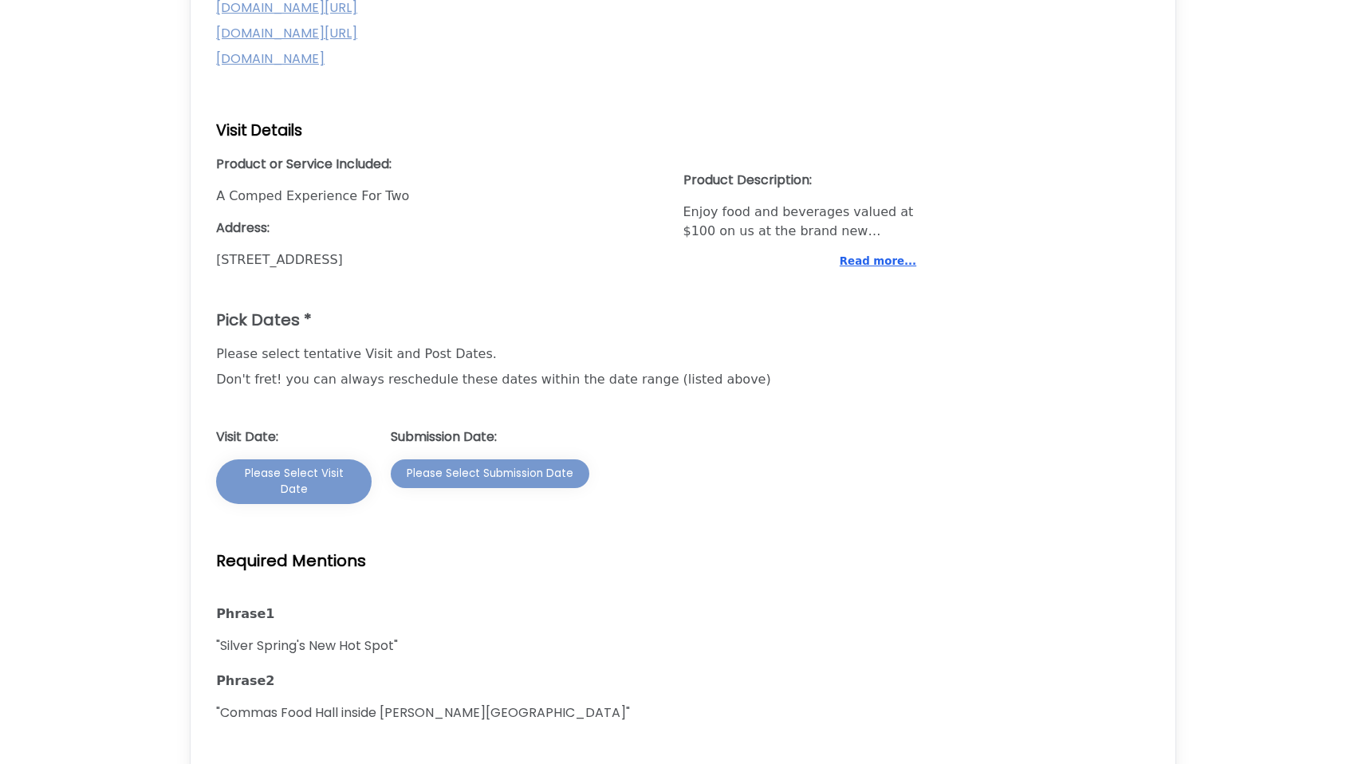
scroll to position [1337, 0]
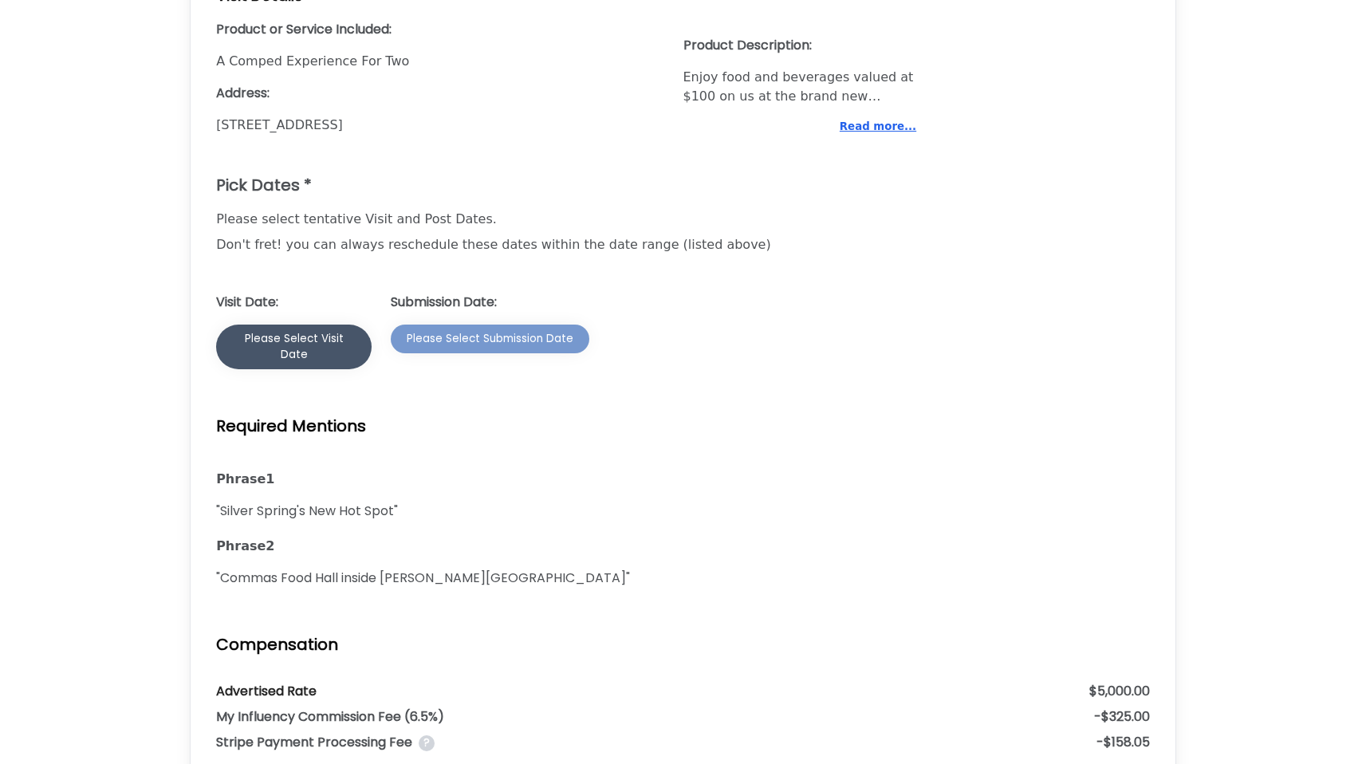
click at [272, 331] on div "Please Select Visit Date" at bounding box center [294, 347] width 124 height 32
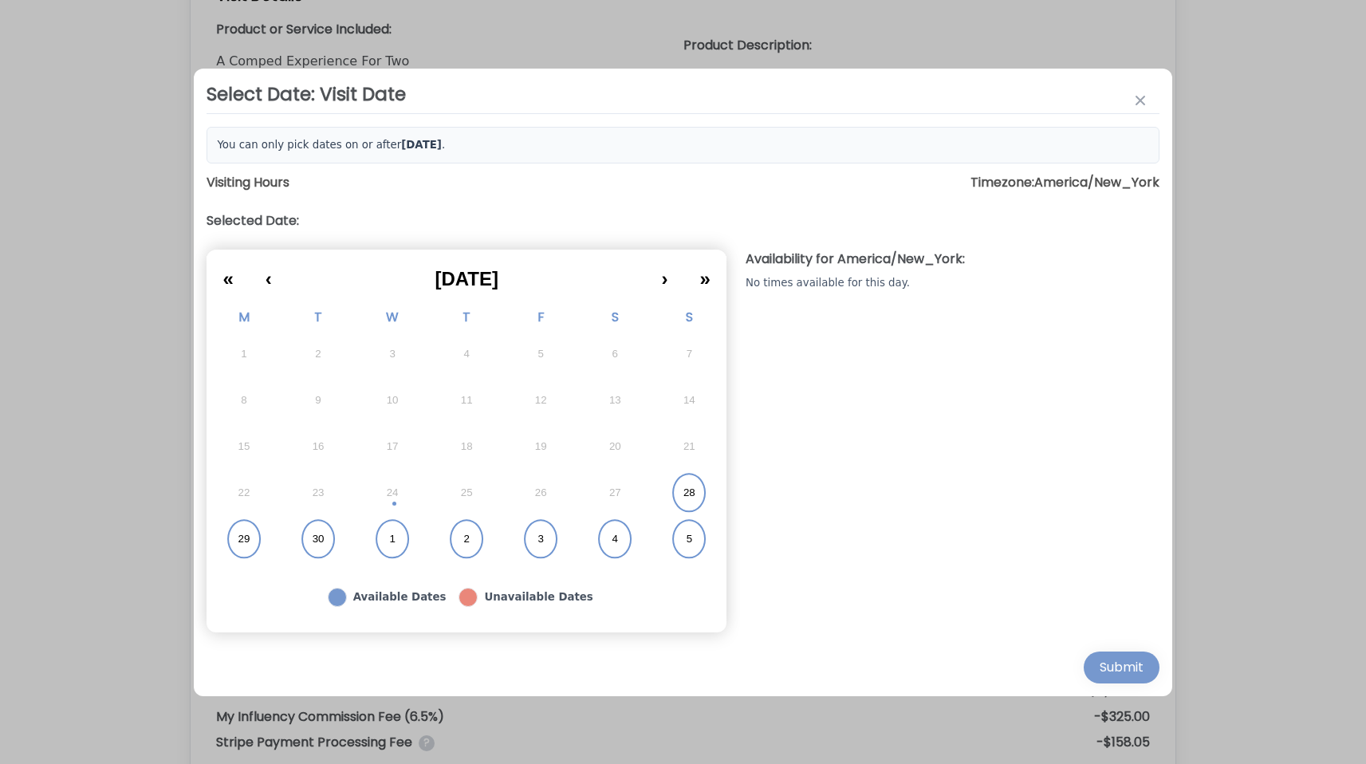
click at [683, 487] on button "28" at bounding box center [689, 493] width 74 height 46
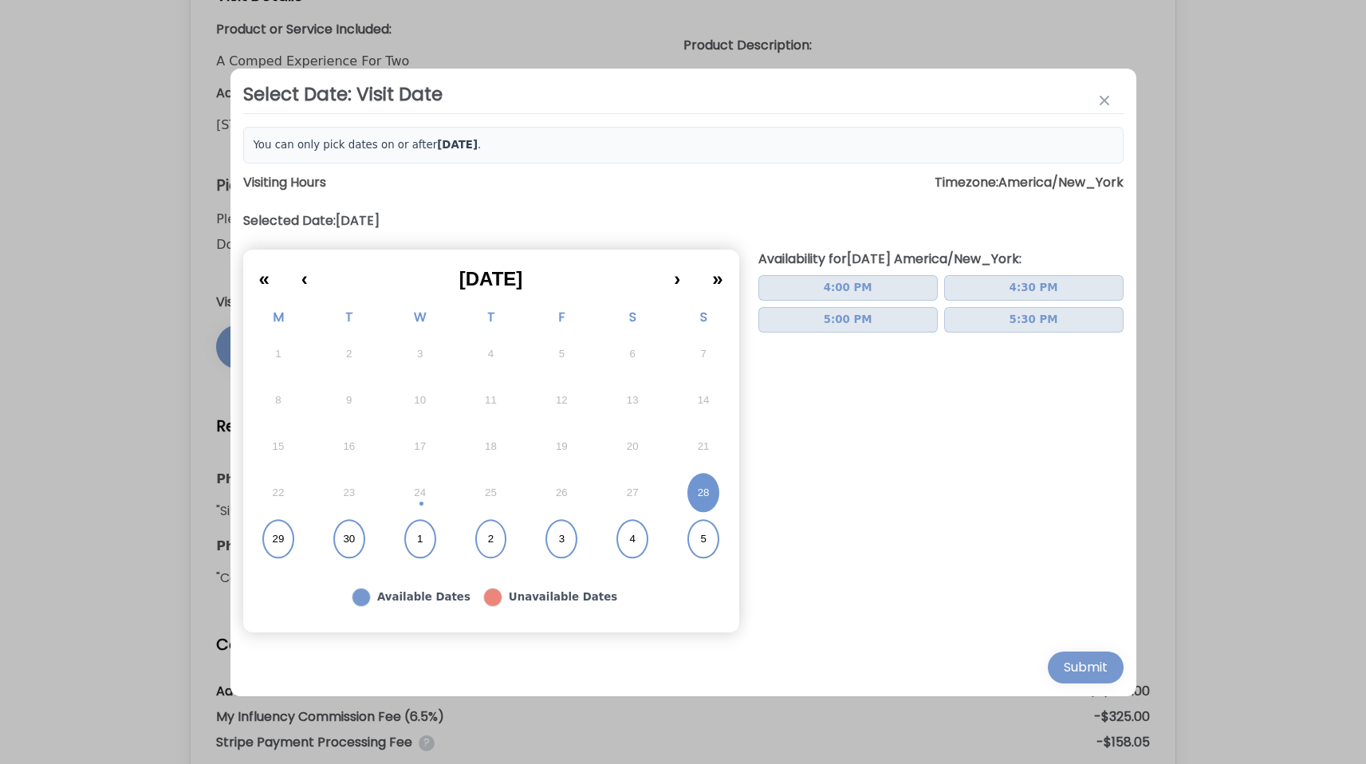
click at [862, 294] on span "4:00 PM" at bounding box center [848, 288] width 49 height 16
click at [1057, 661] on button "Submit" at bounding box center [1086, 668] width 76 height 32
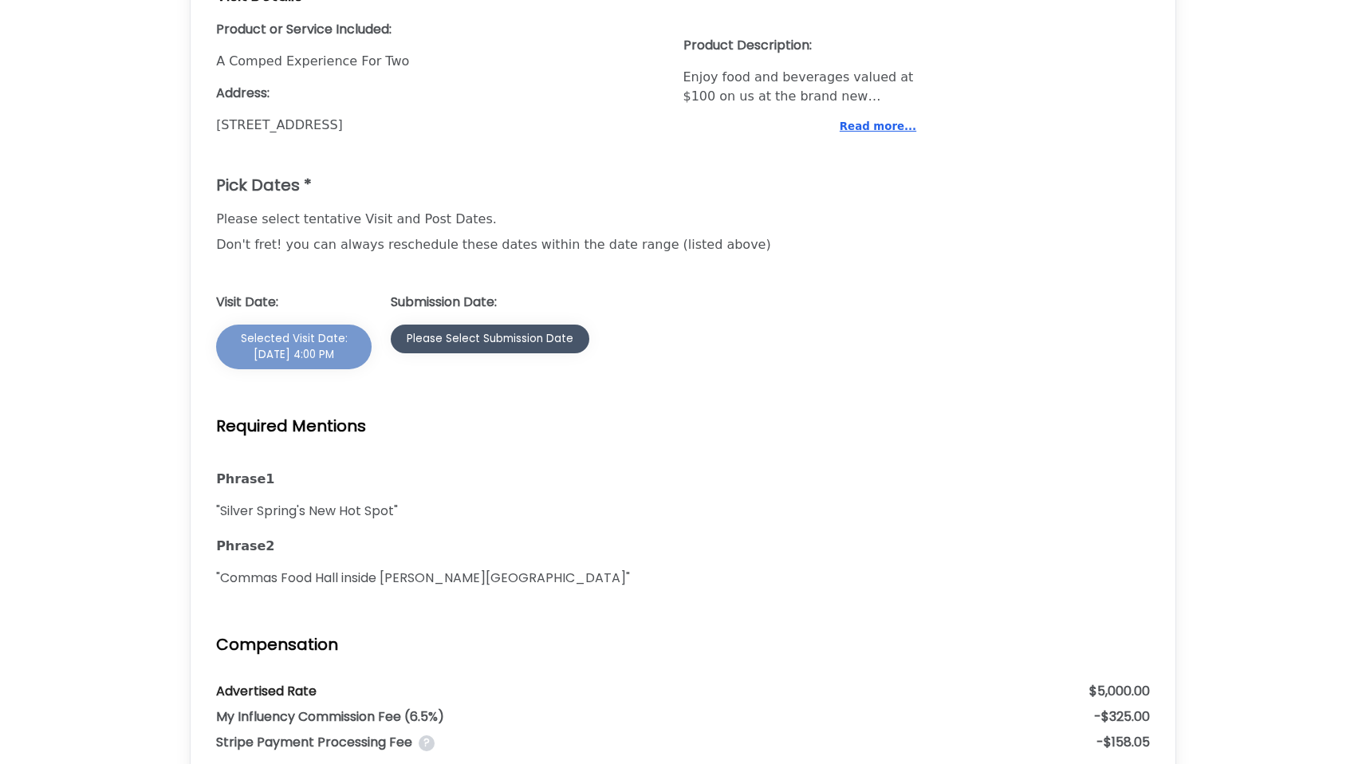
click at [469, 330] on button "Please Select Submission Date" at bounding box center [490, 339] width 199 height 29
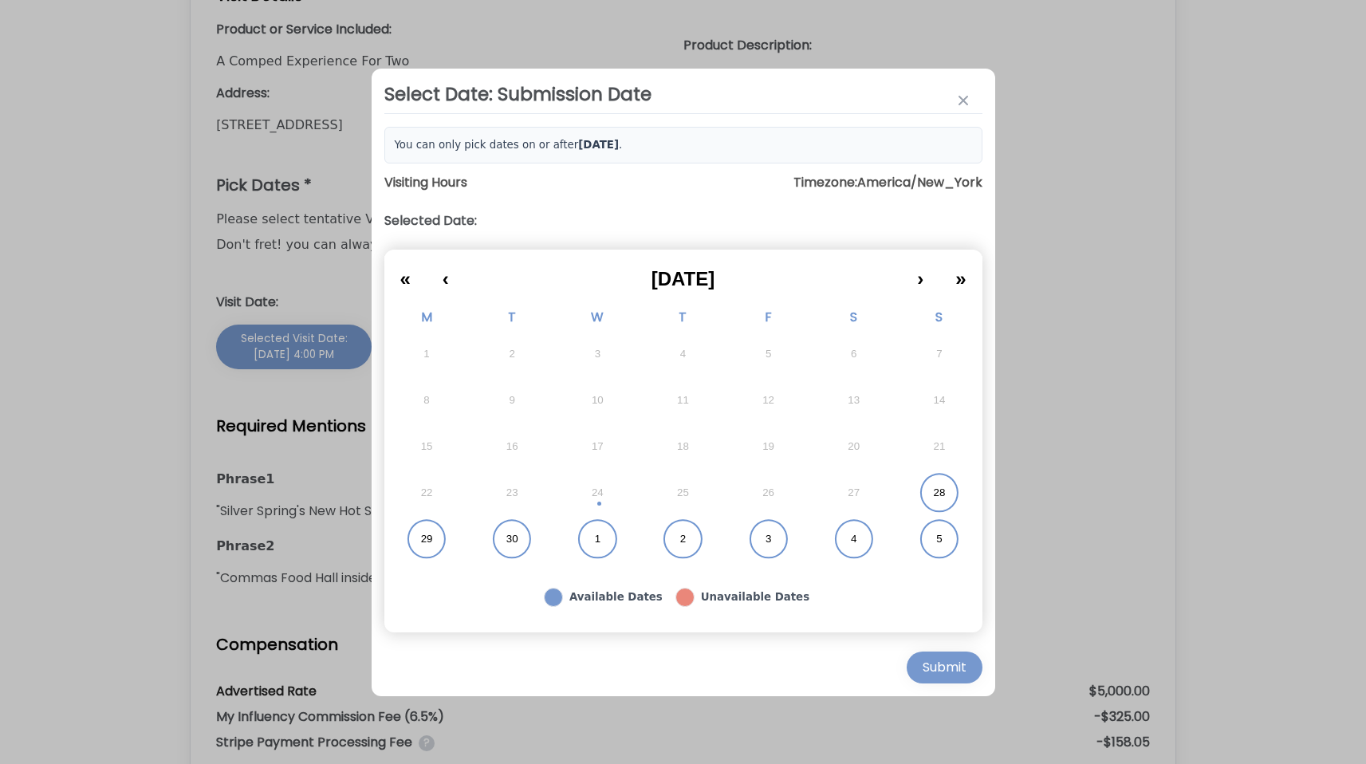
click at [600, 537] on button "1" at bounding box center [597, 539] width 85 height 46
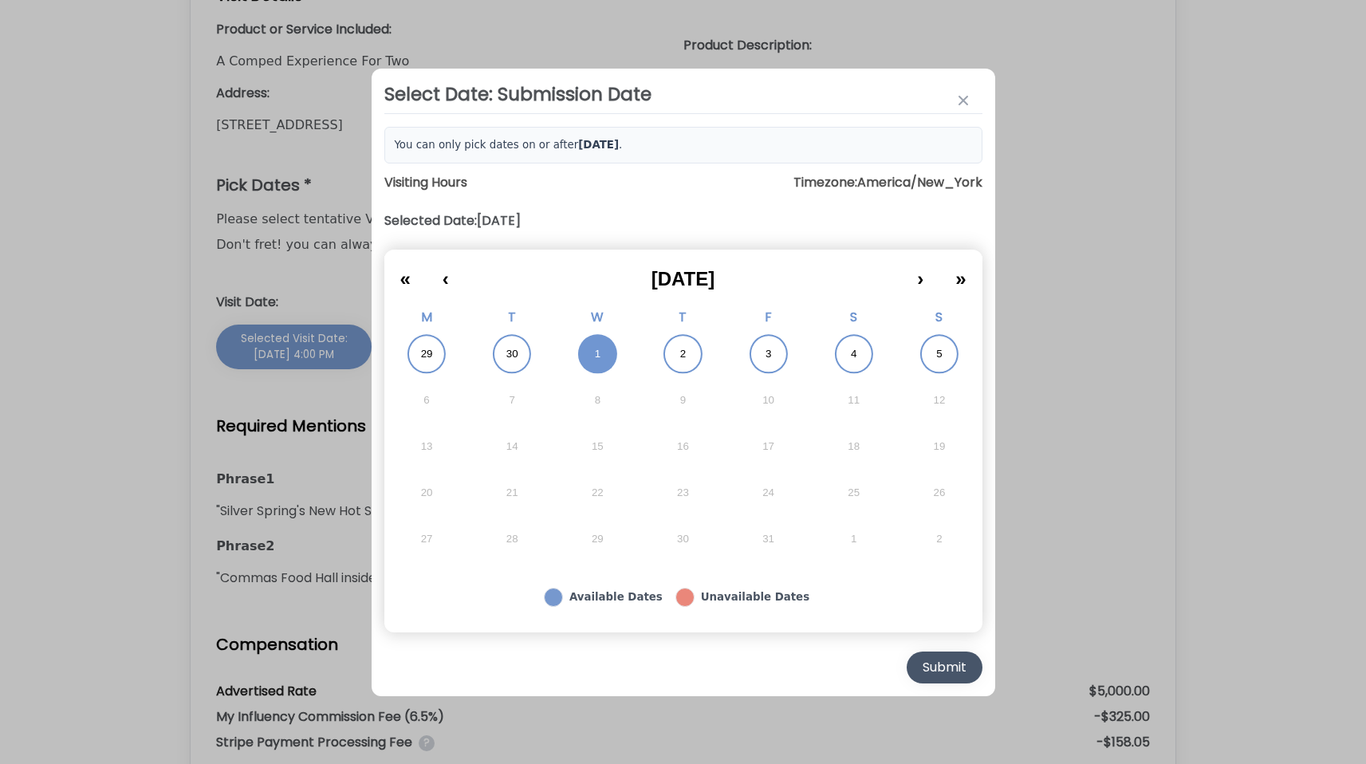
click at [934, 672] on div "Submit" at bounding box center [945, 667] width 44 height 19
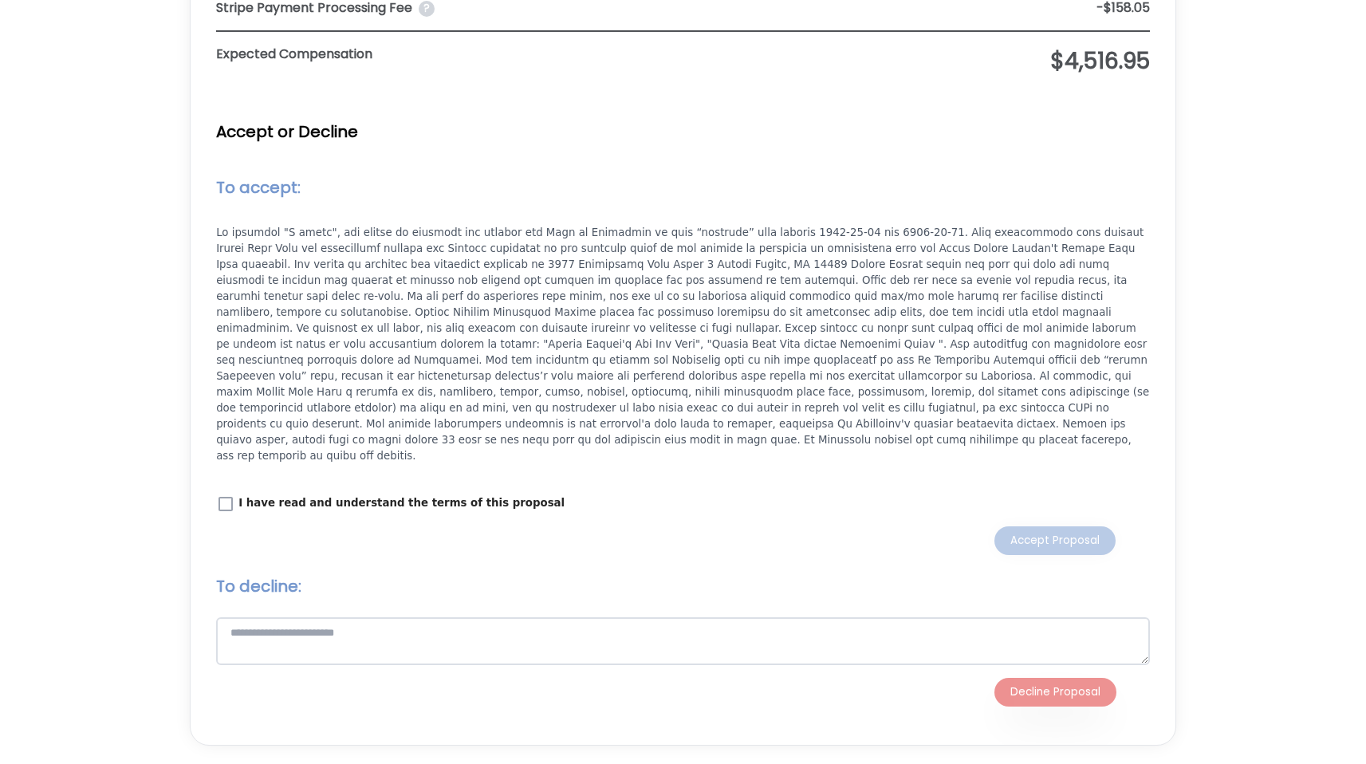
scroll to position [2088, 0]
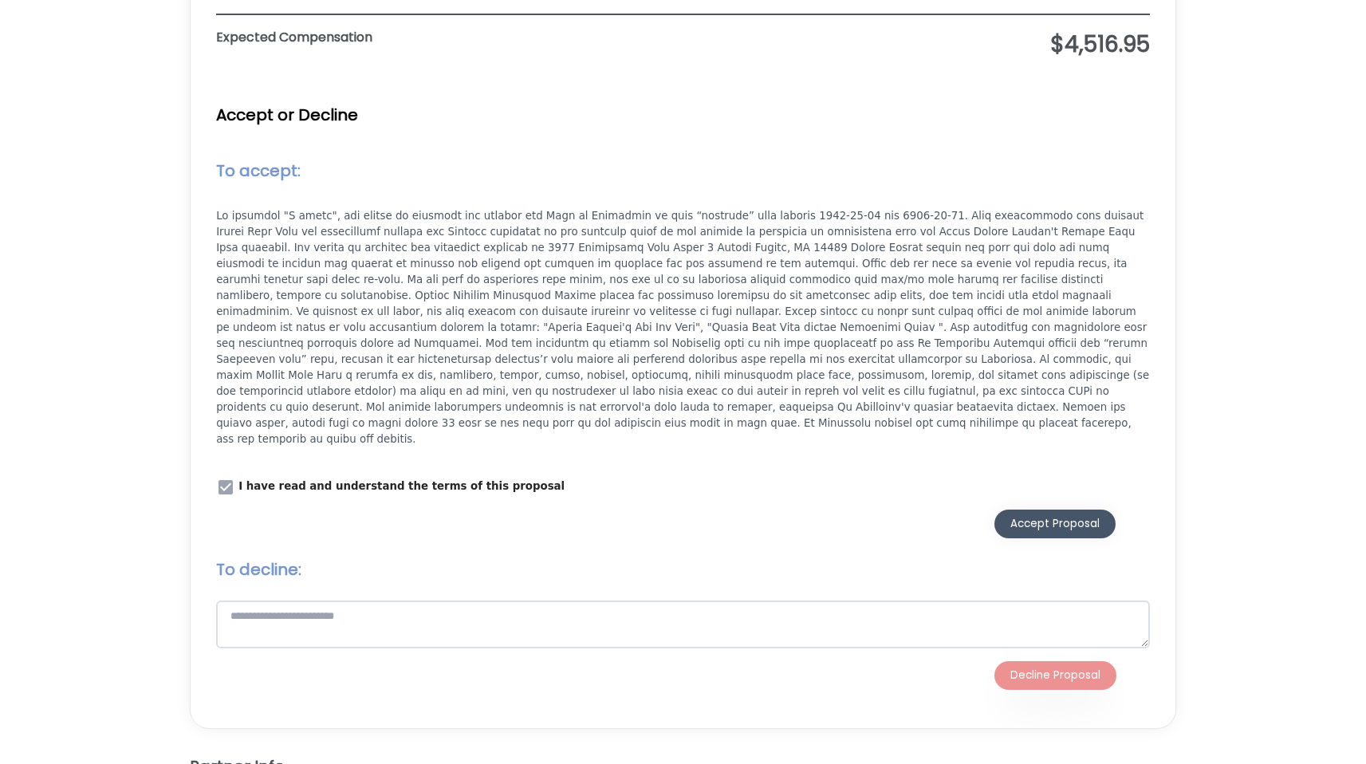
click at [1014, 516] on div "Accept Proposal" at bounding box center [1054, 524] width 89 height 16
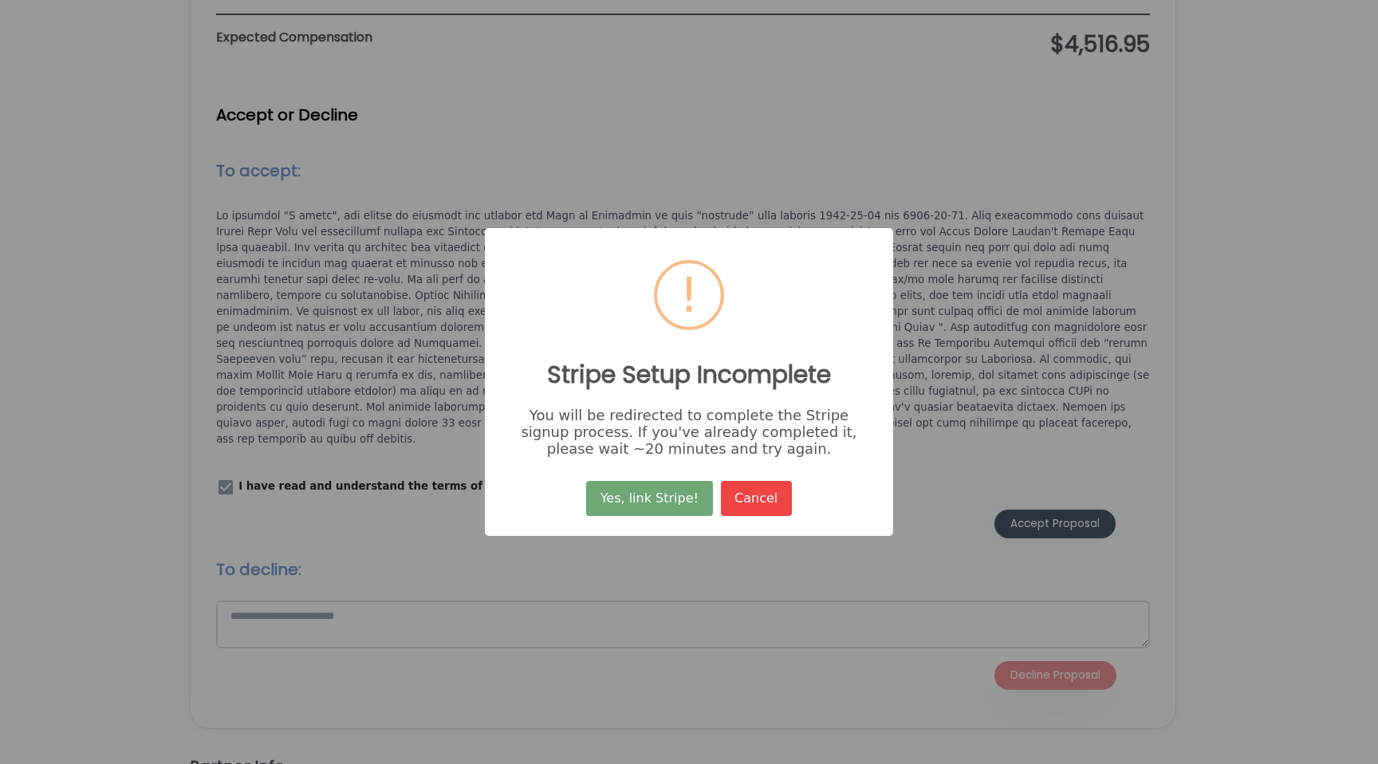
click at [664, 490] on button "Yes, link Stripe!" at bounding box center [649, 498] width 126 height 35
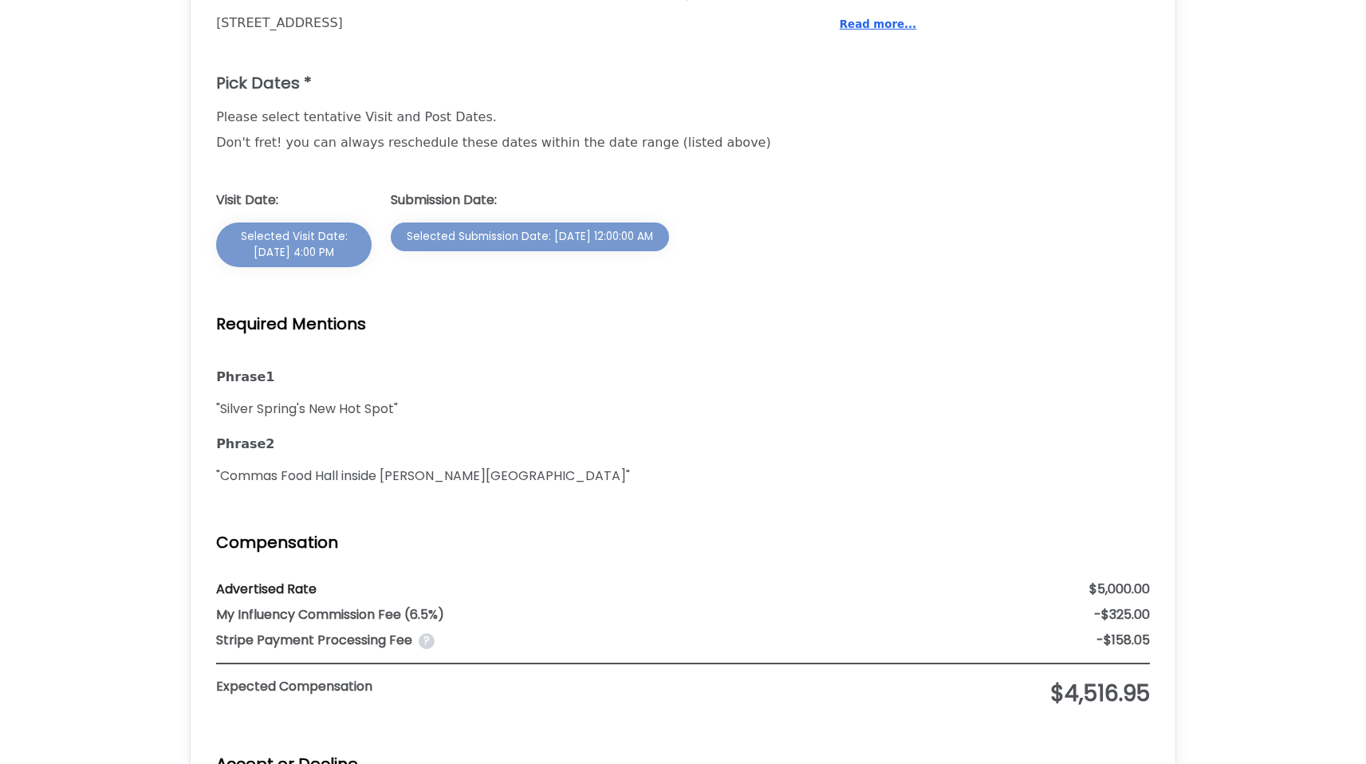
scroll to position [1340, 0]
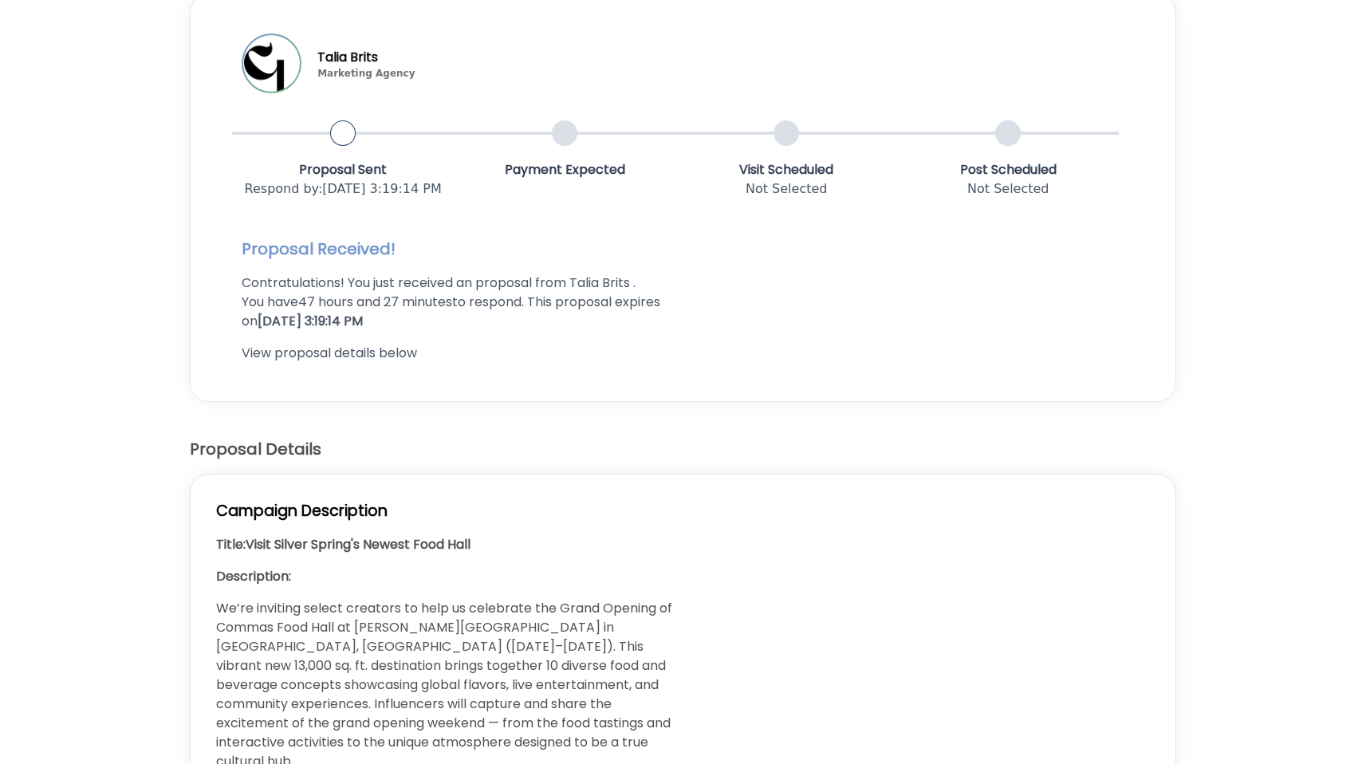
scroll to position [232, 0]
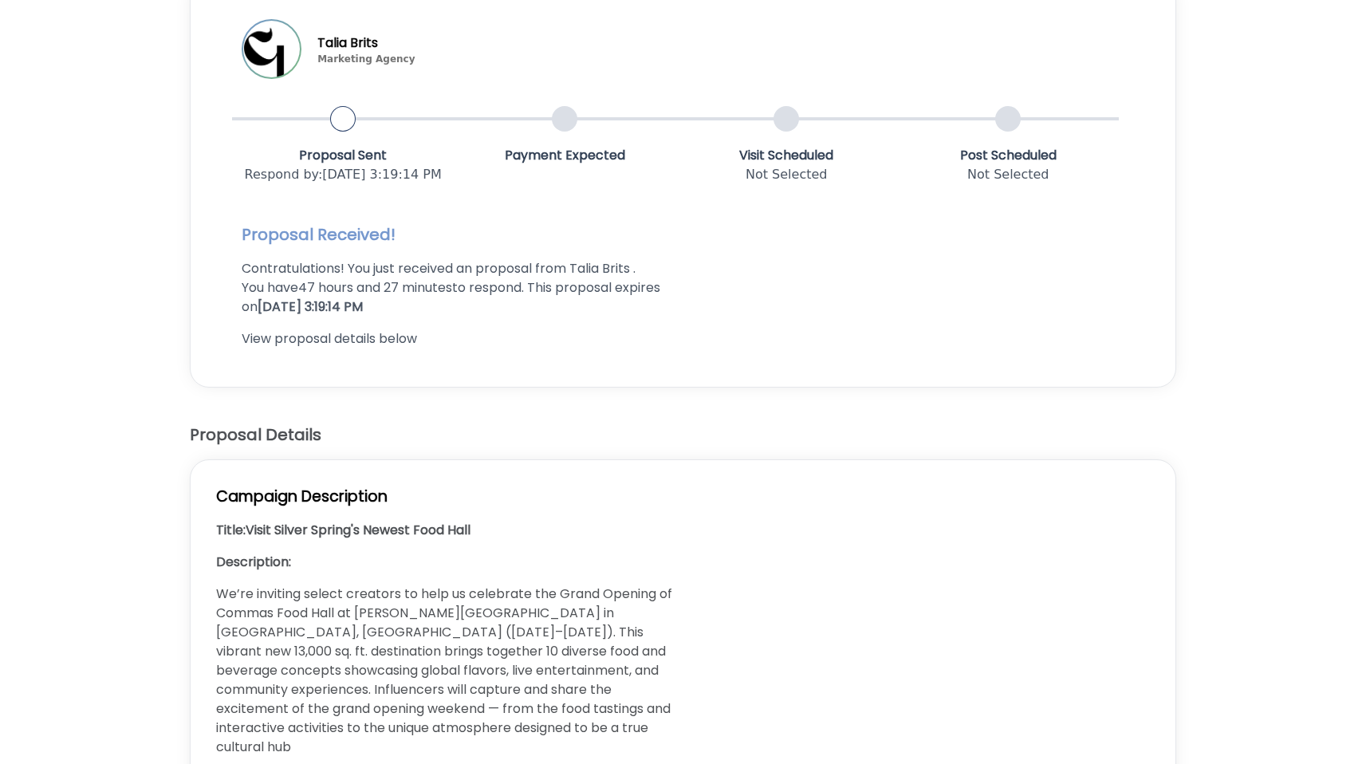
click at [610, 290] on p "You have 47 hours and 27 minutes to respond. This proposal expires on 9/26/2025…" at bounding box center [459, 297] width 435 height 38
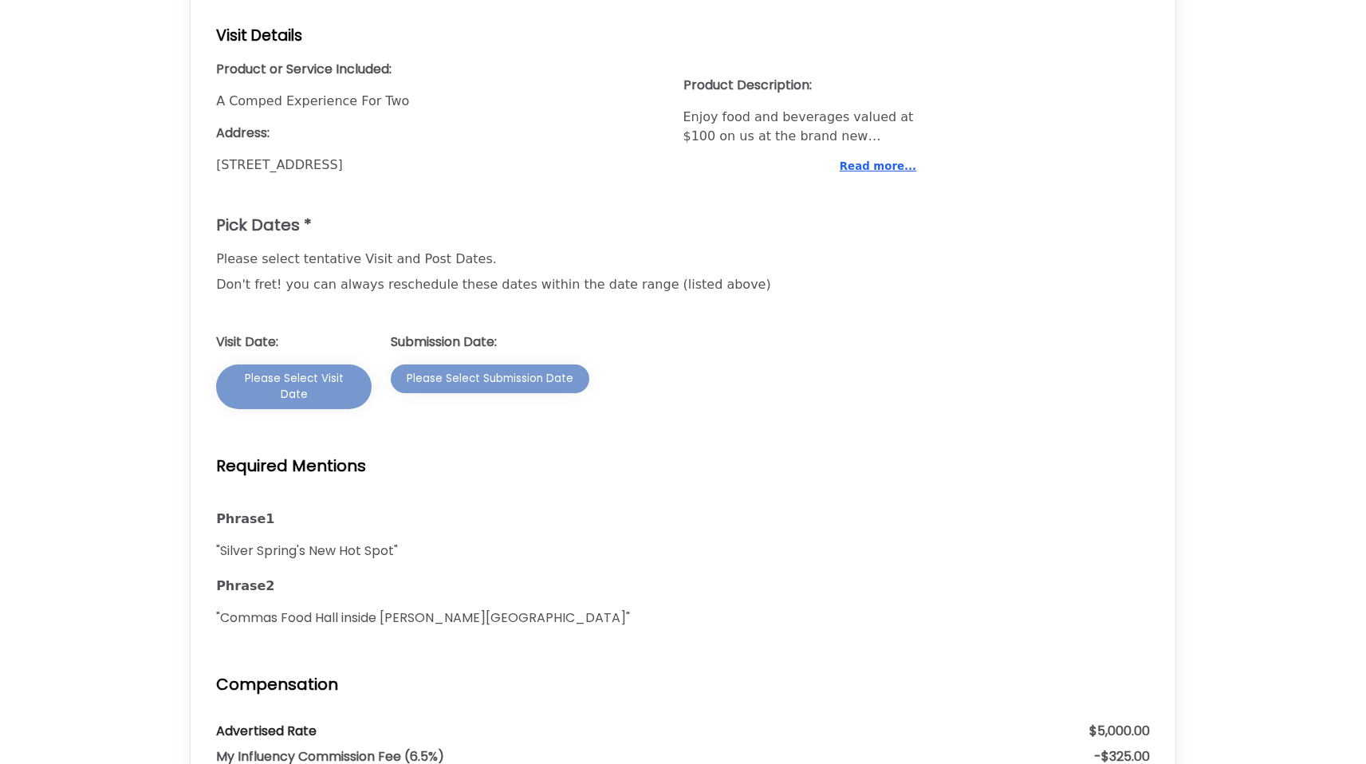
scroll to position [1364, 0]
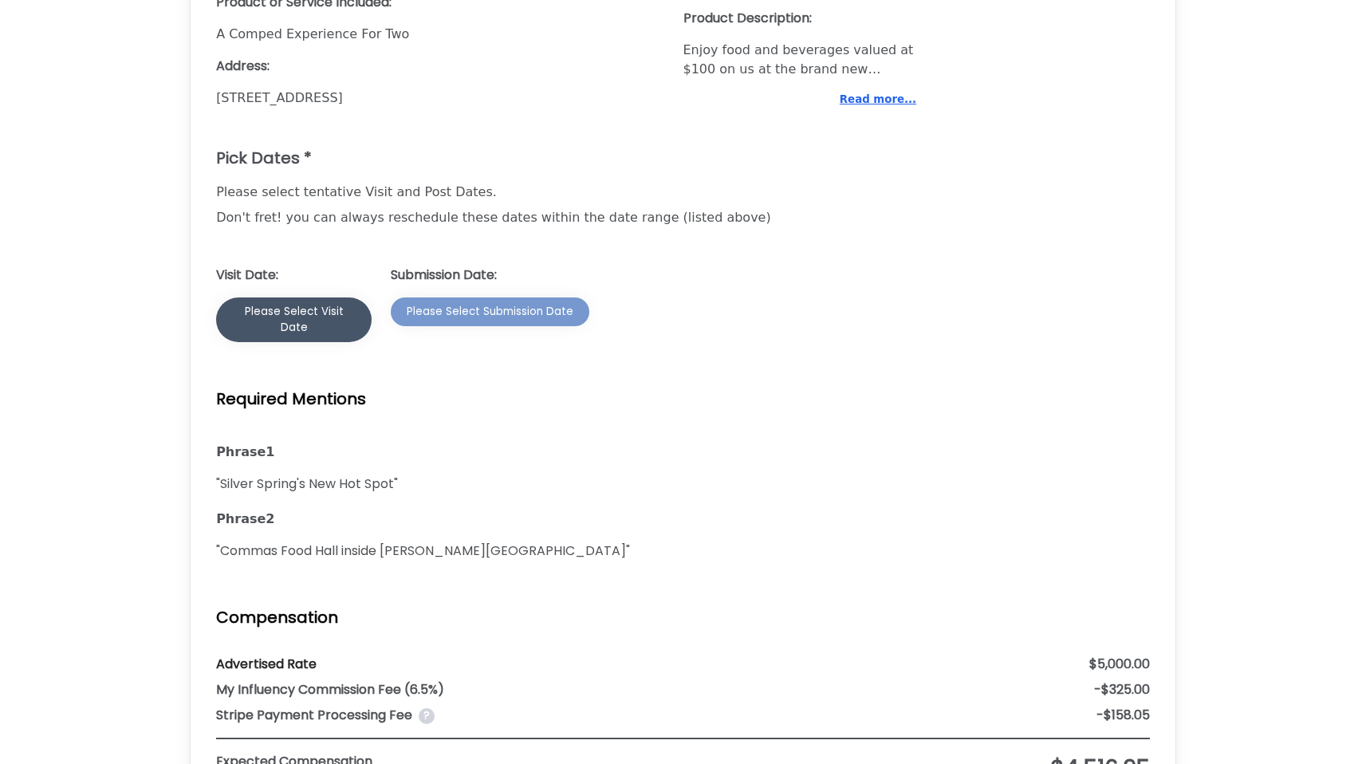
click at [299, 304] on div "Please Select Visit Date" at bounding box center [294, 320] width 124 height 32
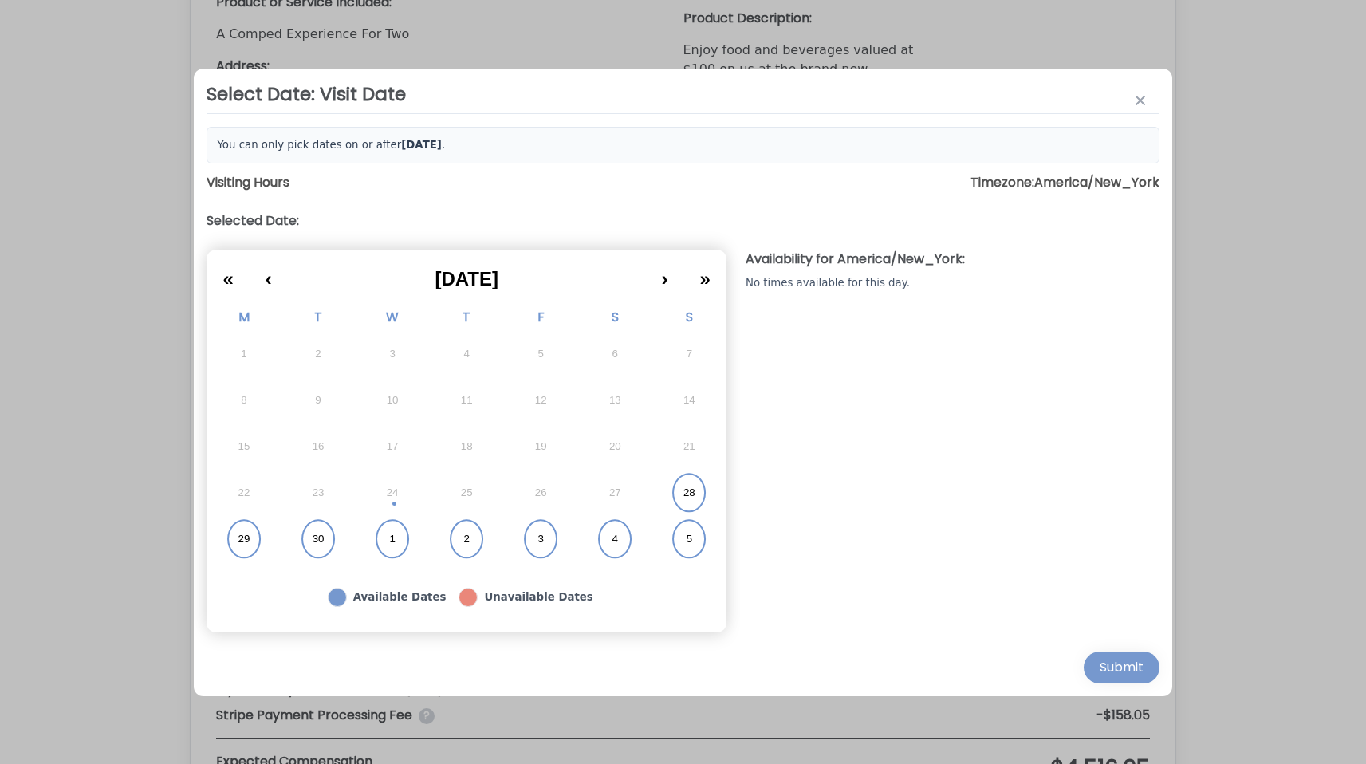
click at [702, 502] on button "28" at bounding box center [689, 493] width 74 height 46
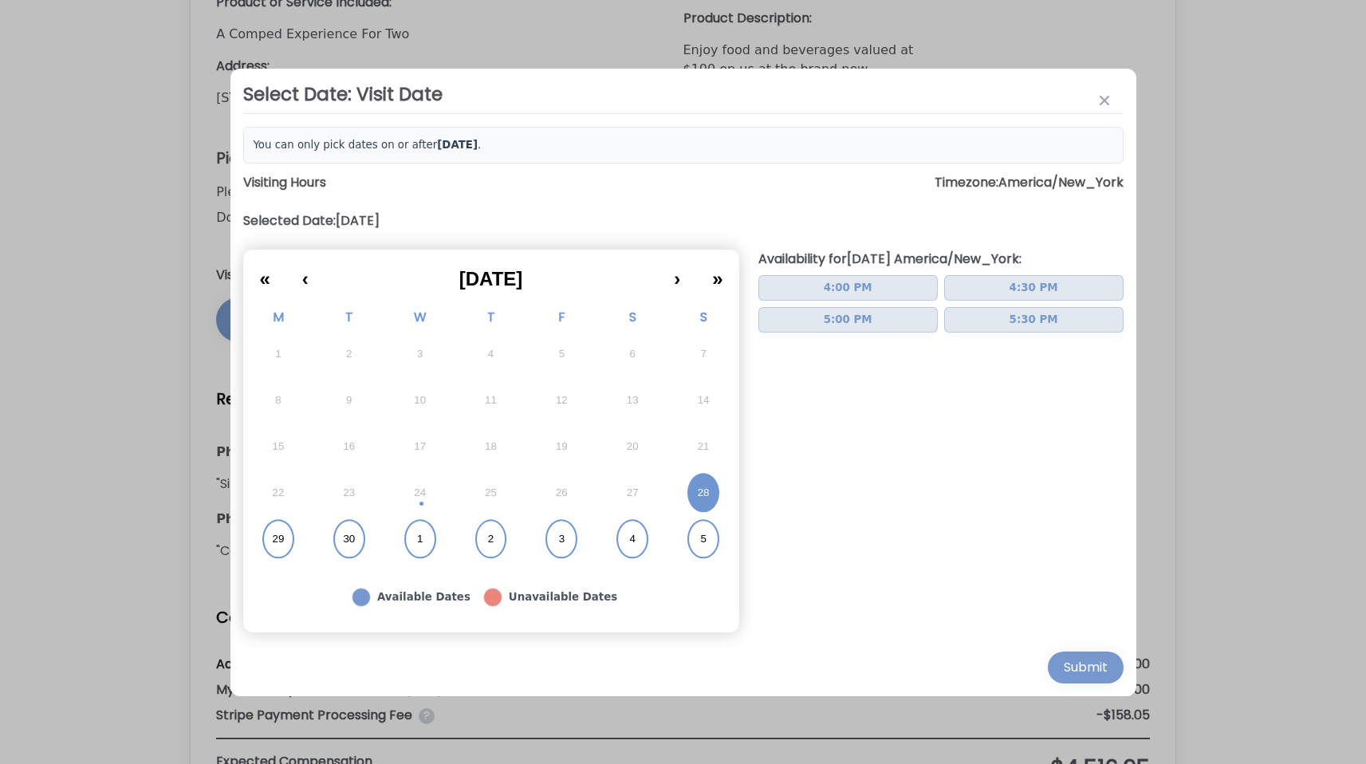
click at [837, 290] on span "4:00 PM" at bounding box center [848, 288] width 49 height 16
click at [1076, 660] on div "Submit" at bounding box center [1086, 667] width 44 height 19
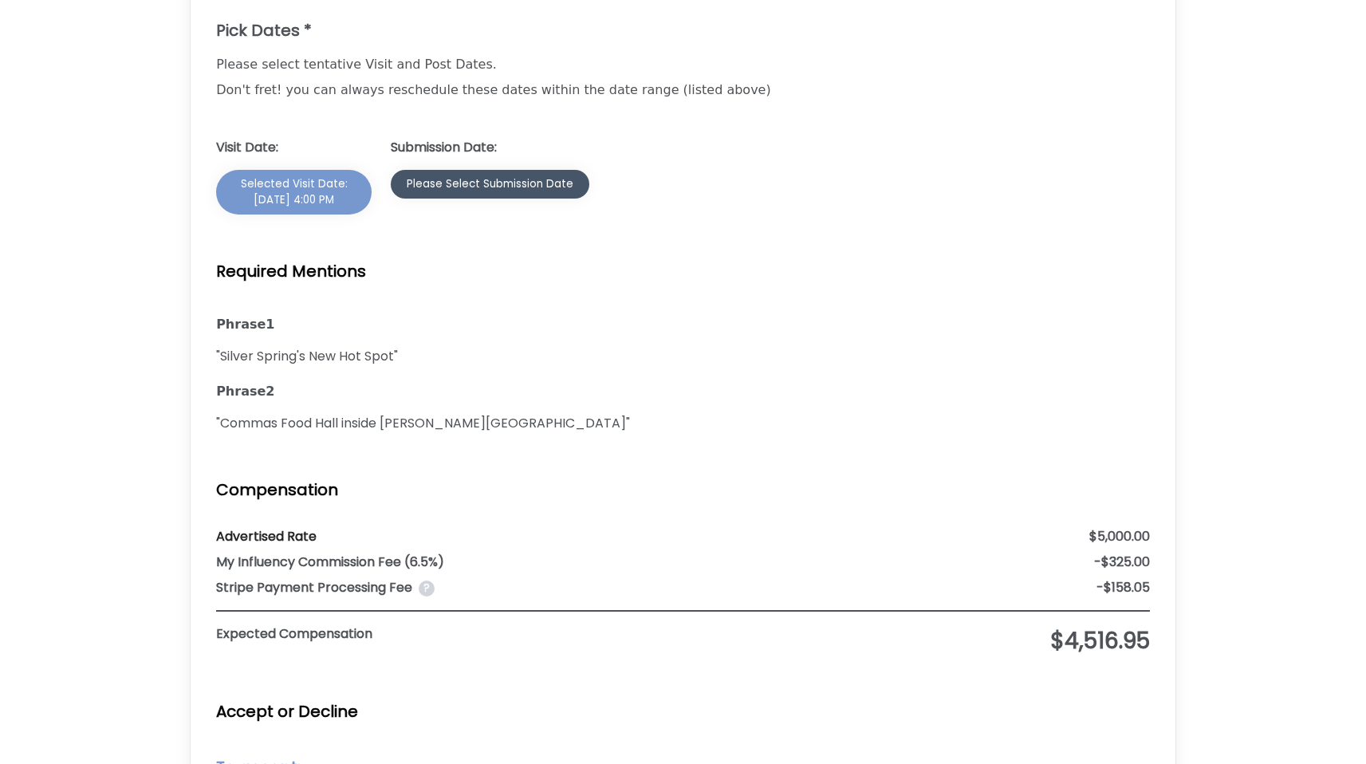
scroll to position [1490, 0]
click at [517, 178] on div "Please Select Submission Date" at bounding box center [490, 186] width 167 height 16
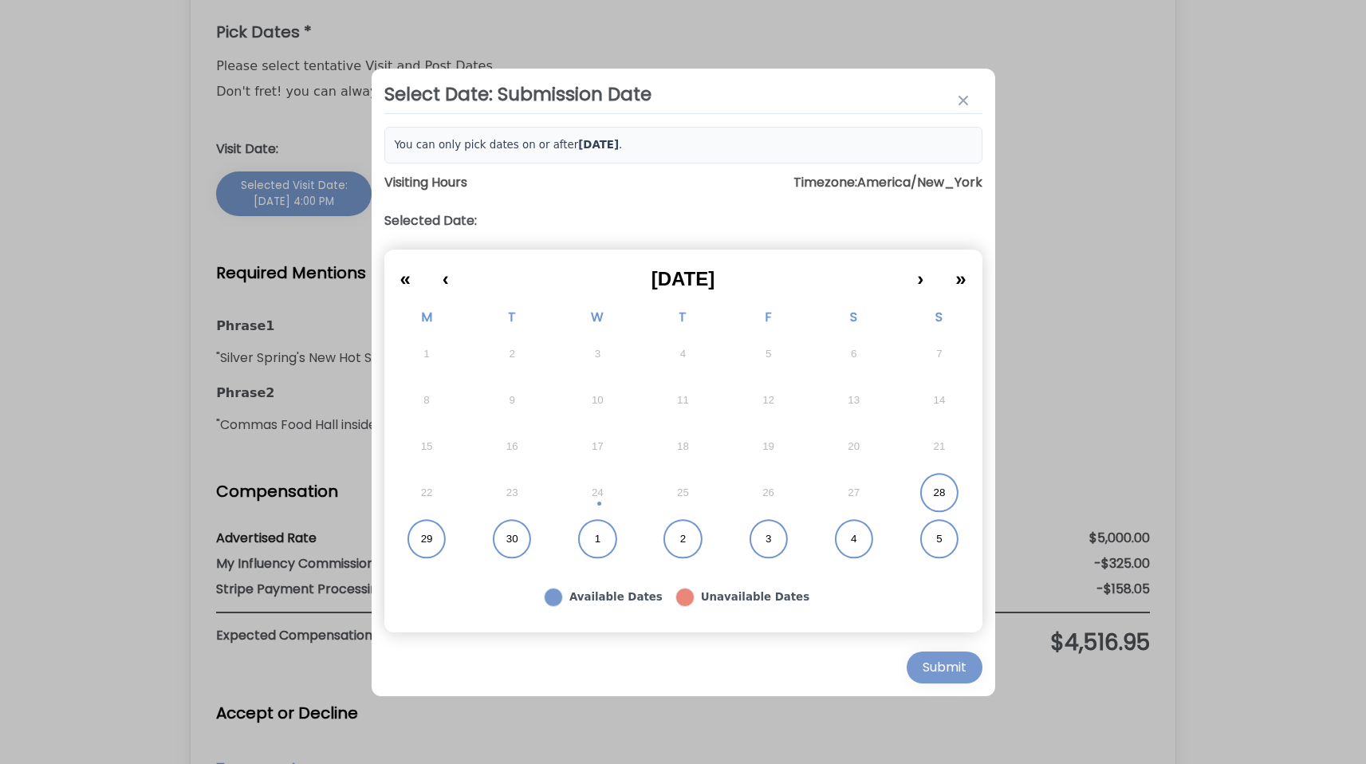
click at [591, 522] on button "1" at bounding box center [597, 539] width 85 height 46
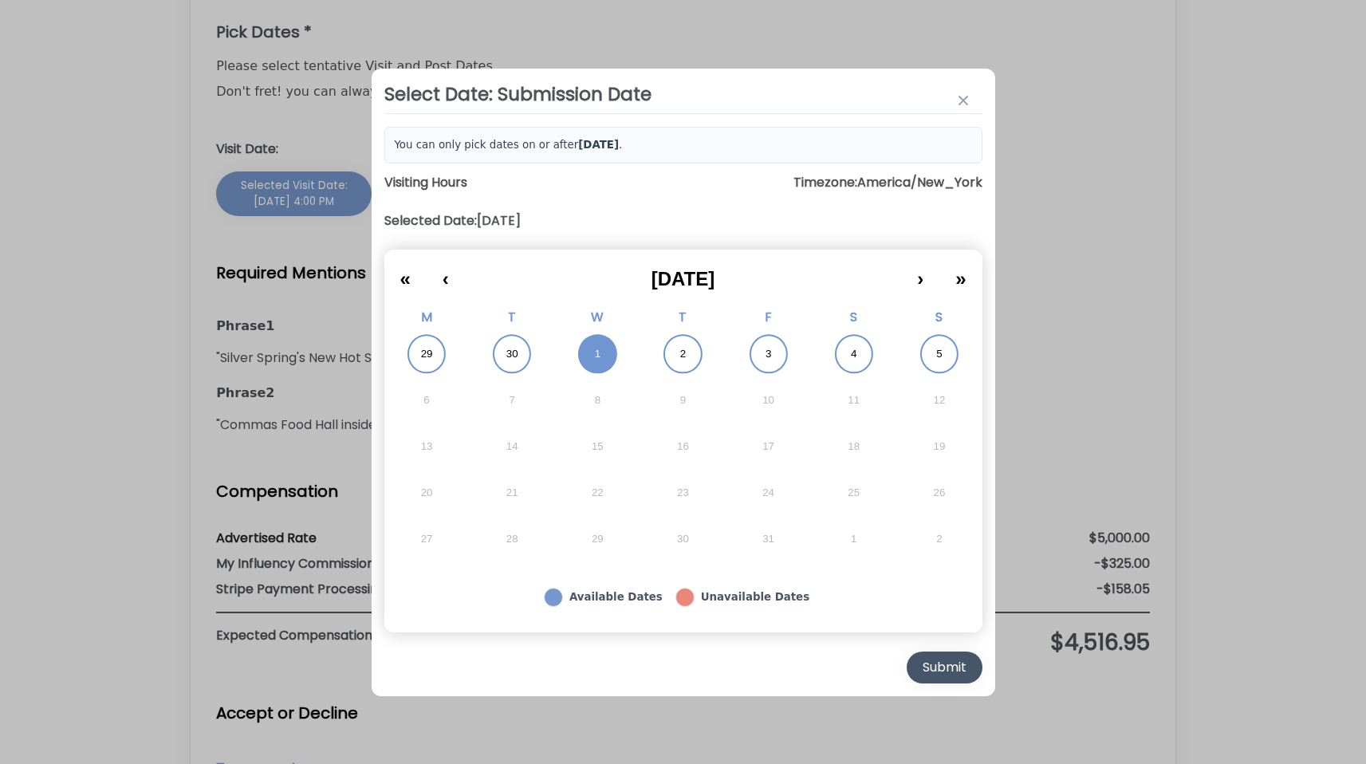
click at [944, 672] on div "Submit" at bounding box center [945, 667] width 44 height 19
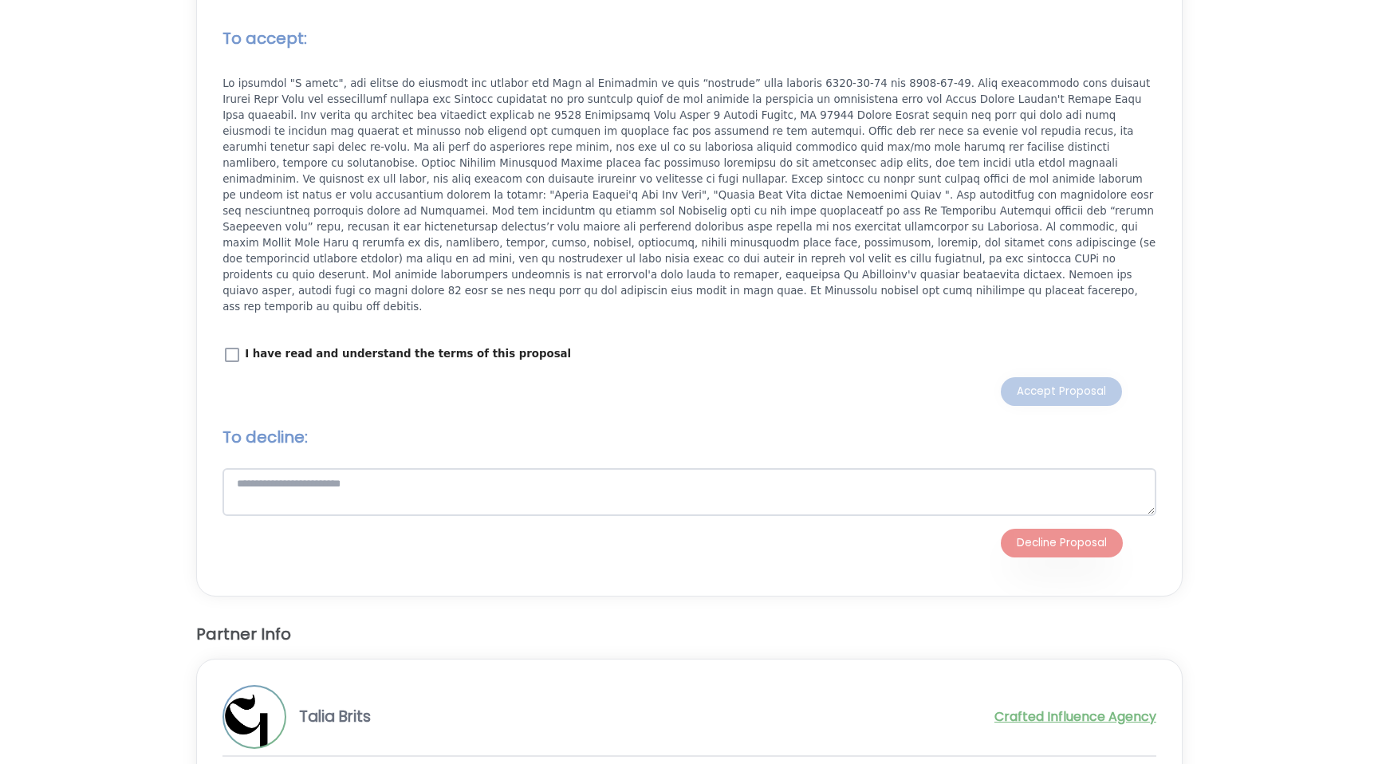
scroll to position [2225, 0]
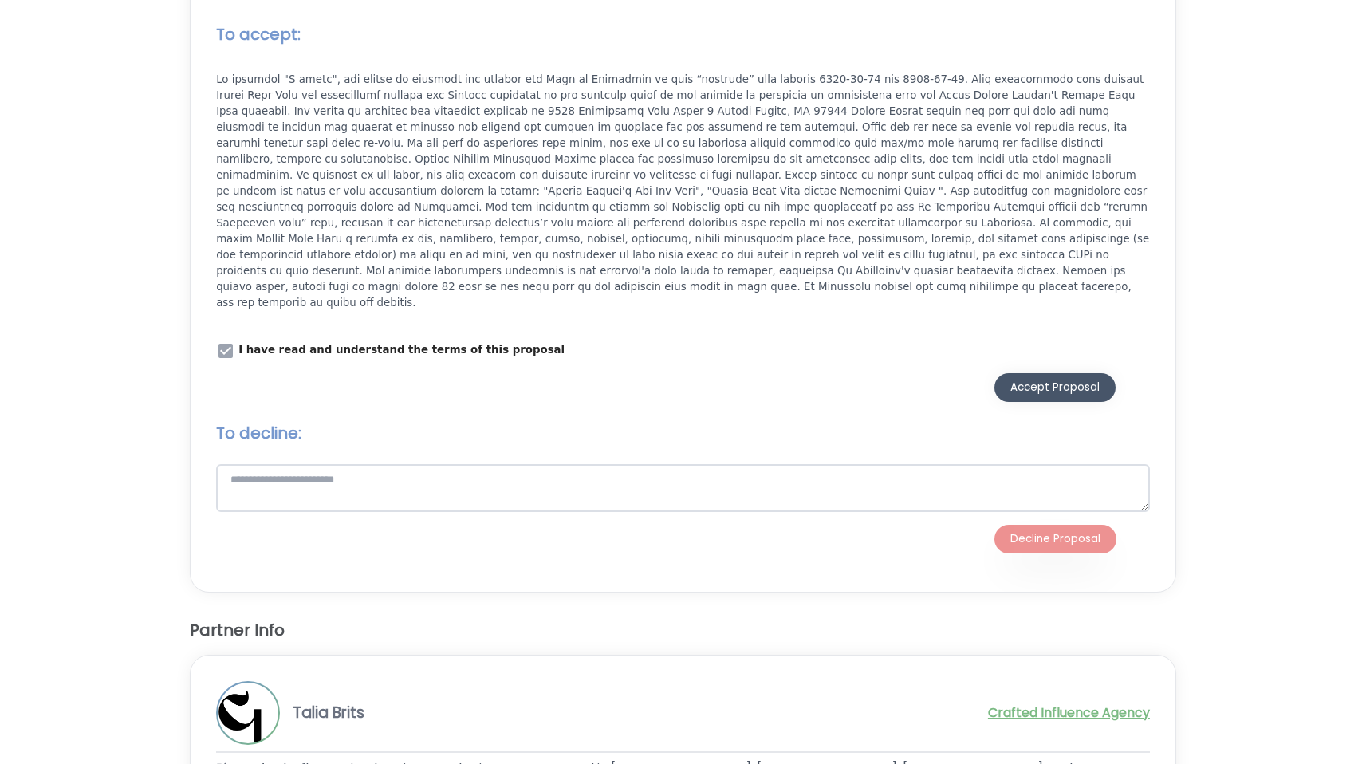
click at [1051, 380] on div "Accept Proposal" at bounding box center [1054, 388] width 89 height 16
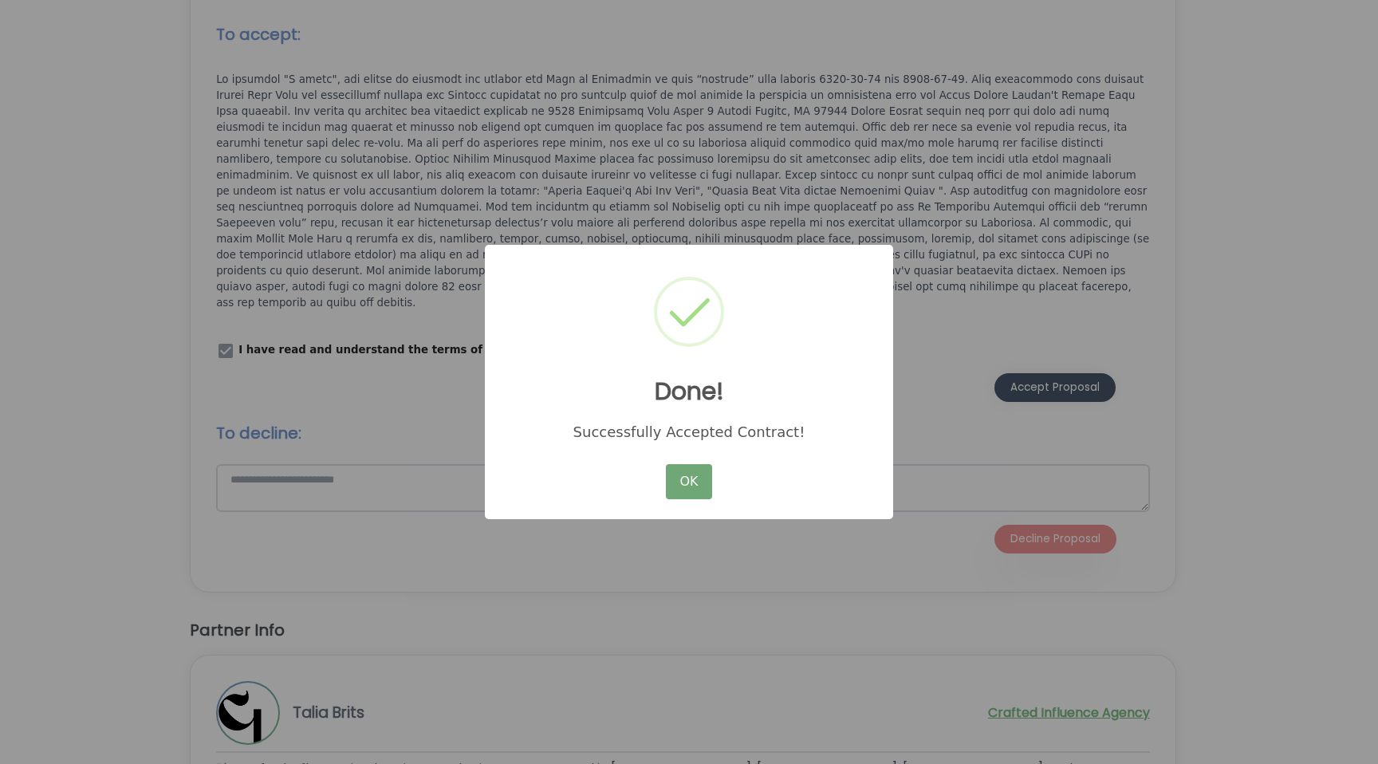
click at [696, 481] on button "OK" at bounding box center [689, 481] width 46 height 35
